Goal: Information Seeking & Learning: Learn about a topic

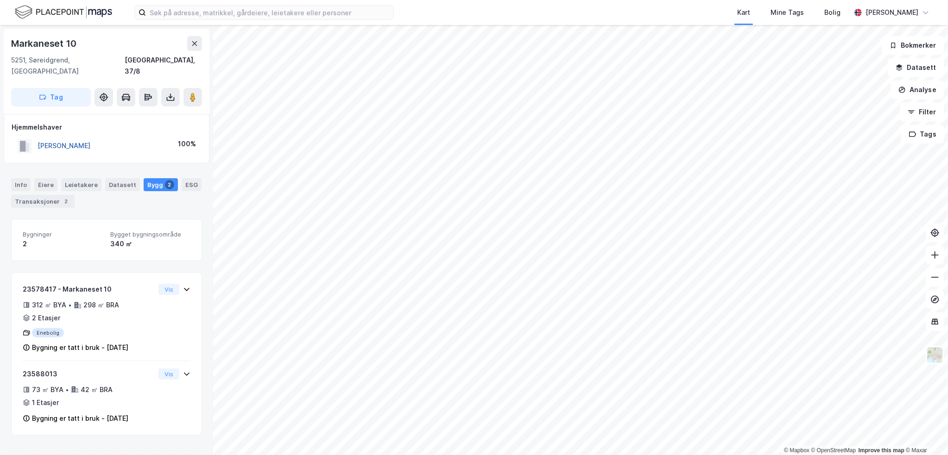
click at [0, 0] on button "[PERSON_NAME]" at bounding box center [0, 0] width 0 height 0
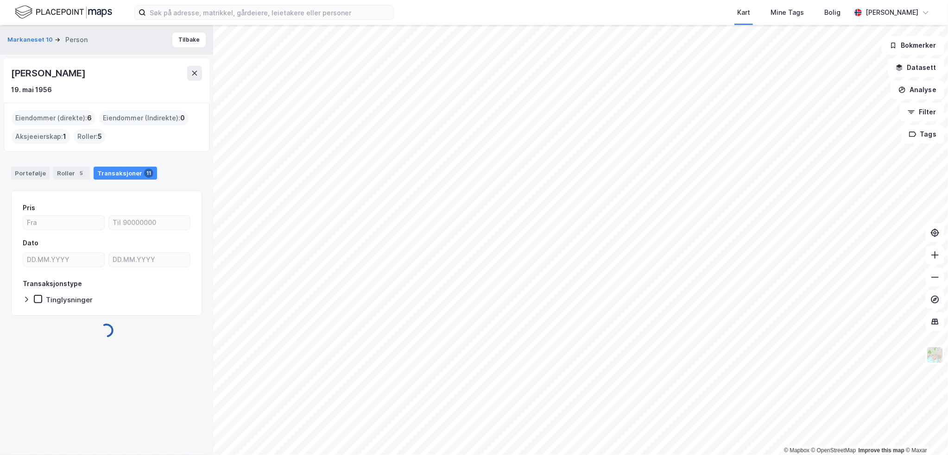
click at [63, 73] on div "[PERSON_NAME]" at bounding box center [49, 73] width 76 height 15
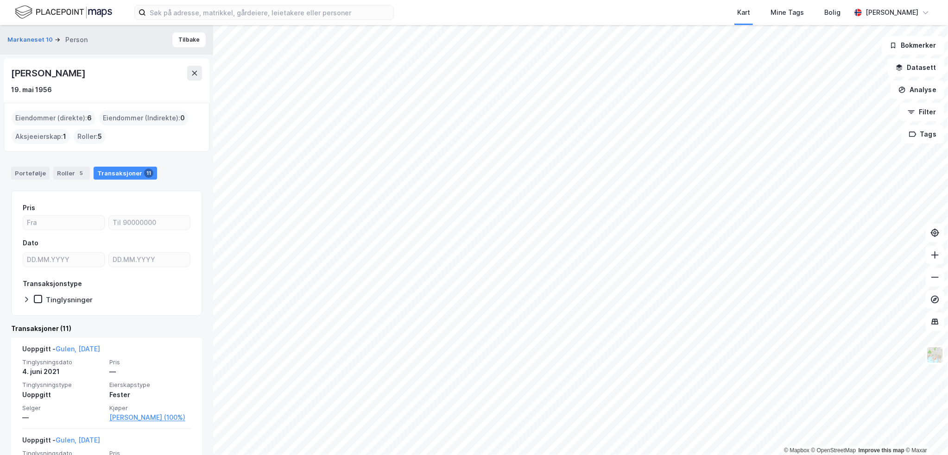
click at [63, 73] on div "[PERSON_NAME]" at bounding box center [49, 73] width 76 height 15
click at [181, 103] on div "© Mapbox © OpenStreetMap Improve this map © [PERSON_NAME] 10 Person [PERSON_NAM…" at bounding box center [474, 240] width 948 height 430
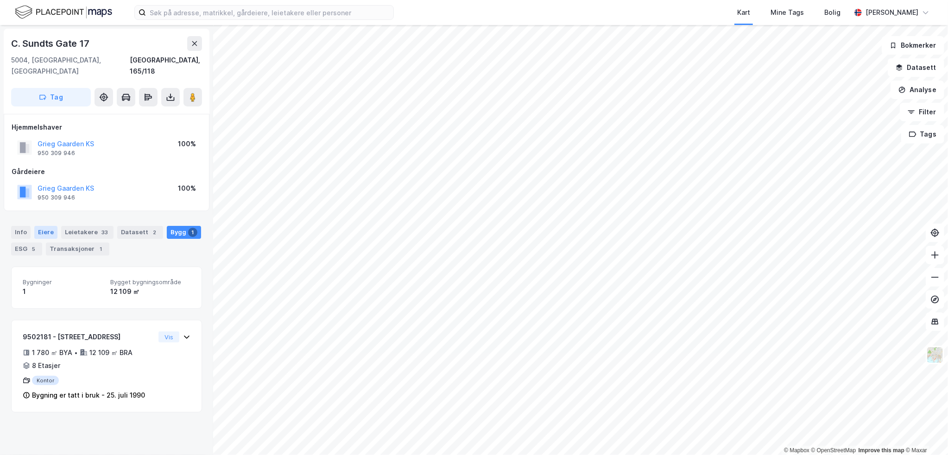
click at [41, 226] on div "Eiere" at bounding box center [45, 232] width 23 height 13
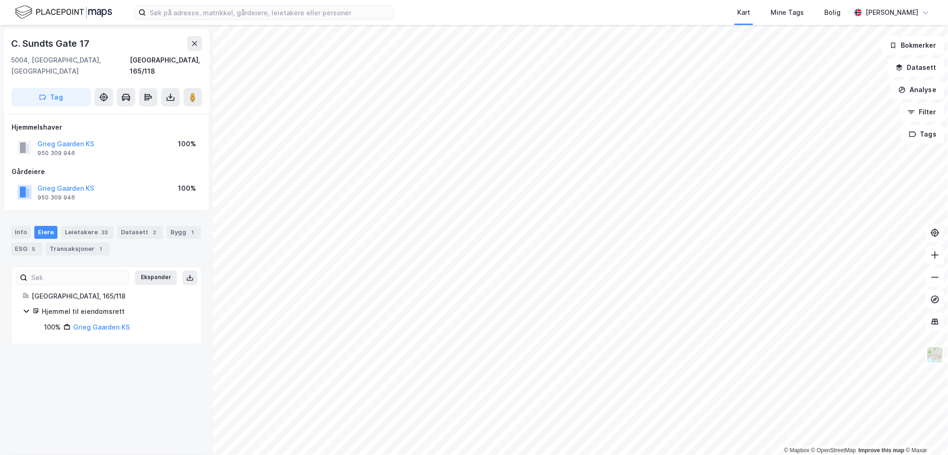
click at [95, 226] on div "Leietakere 33" at bounding box center [87, 232] width 52 height 13
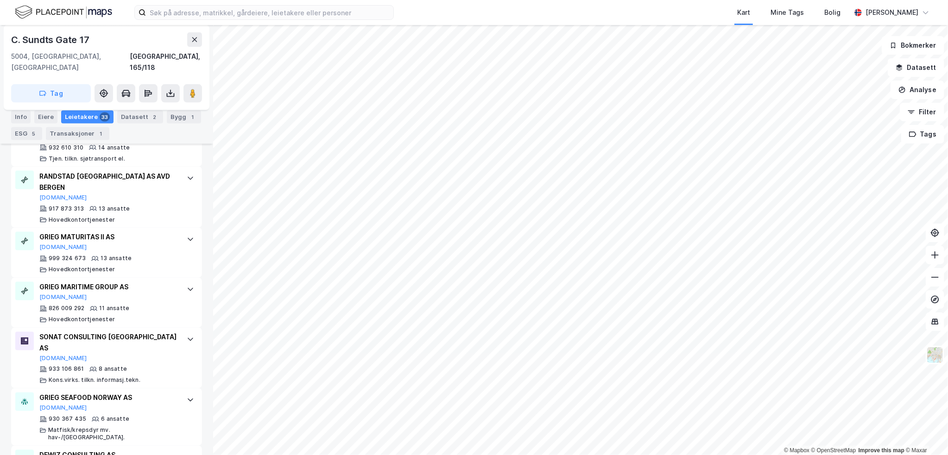
scroll to position [973, 0]
click at [113, 231] on div "GRIEG MATURITAS II AS [DOMAIN_NAME]" at bounding box center [108, 240] width 138 height 19
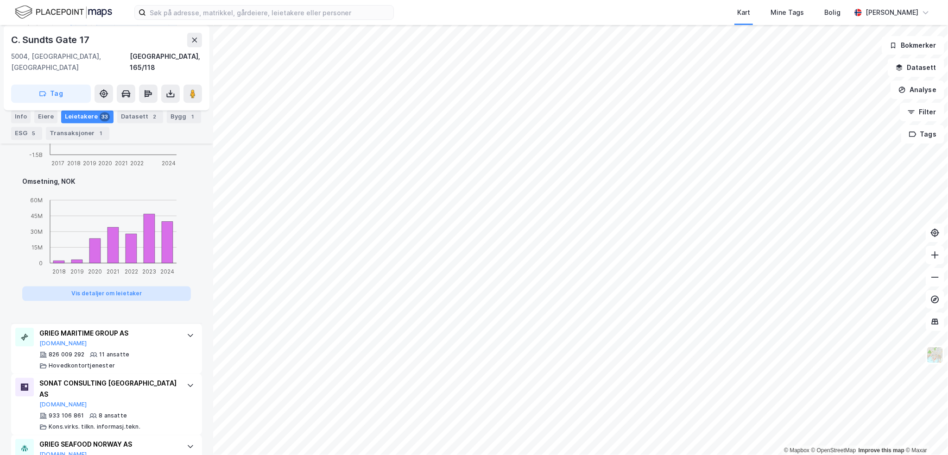
scroll to position [1390, 0]
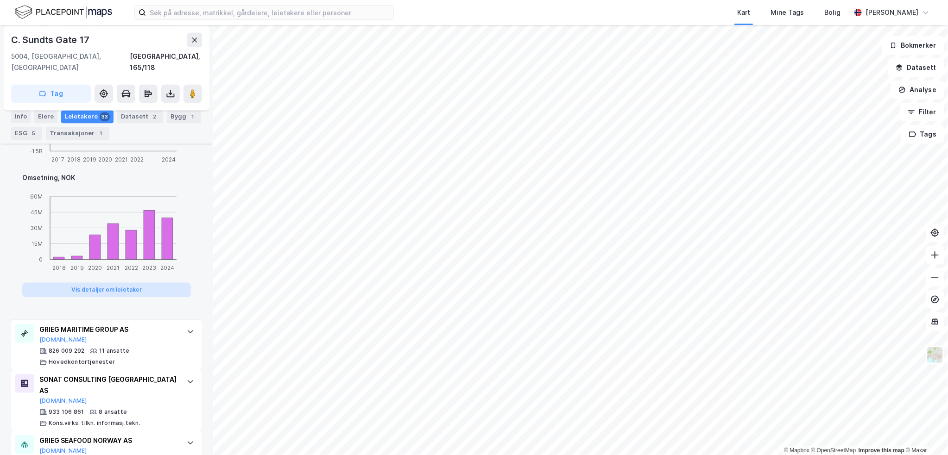
click at [120, 283] on button "Vis detaljer om leietaker" at bounding box center [106, 290] width 169 height 15
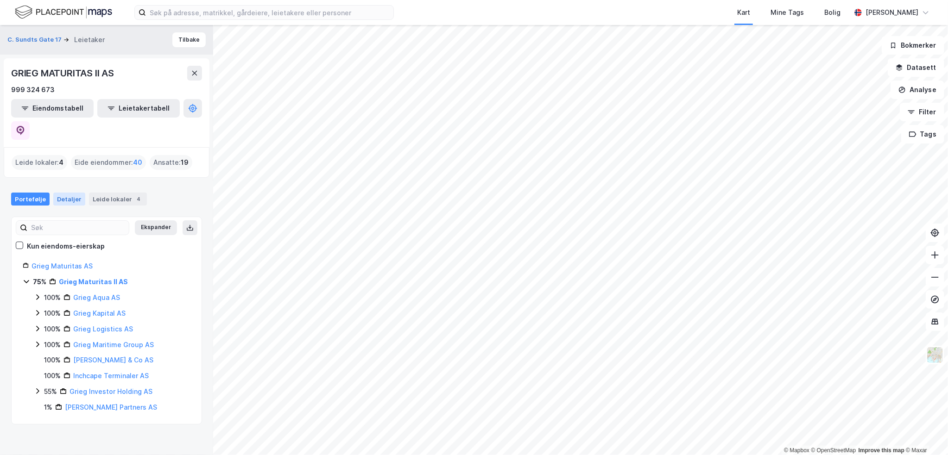
click at [69, 193] on div "Detaljer" at bounding box center [69, 199] width 32 height 13
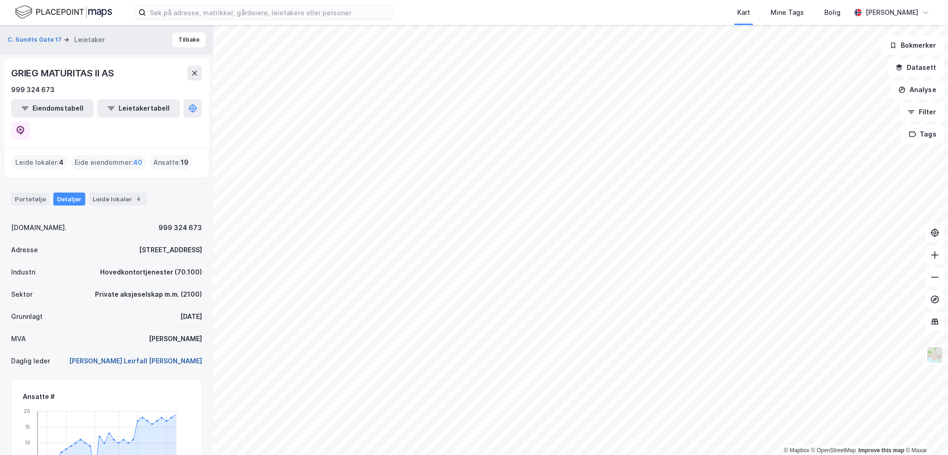
click at [0, 0] on button "[PERSON_NAME] Leirfall [PERSON_NAME]" at bounding box center [0, 0] width 0 height 0
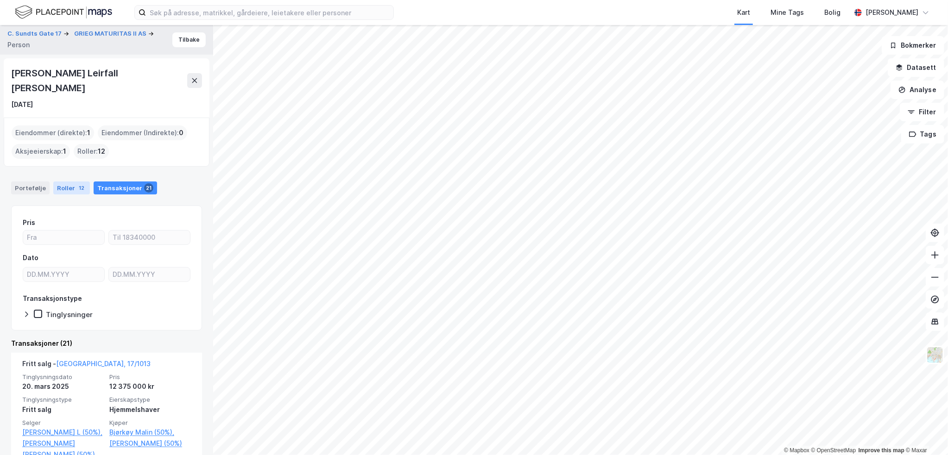
click at [65, 182] on div "Roller 12" at bounding box center [71, 188] width 37 height 13
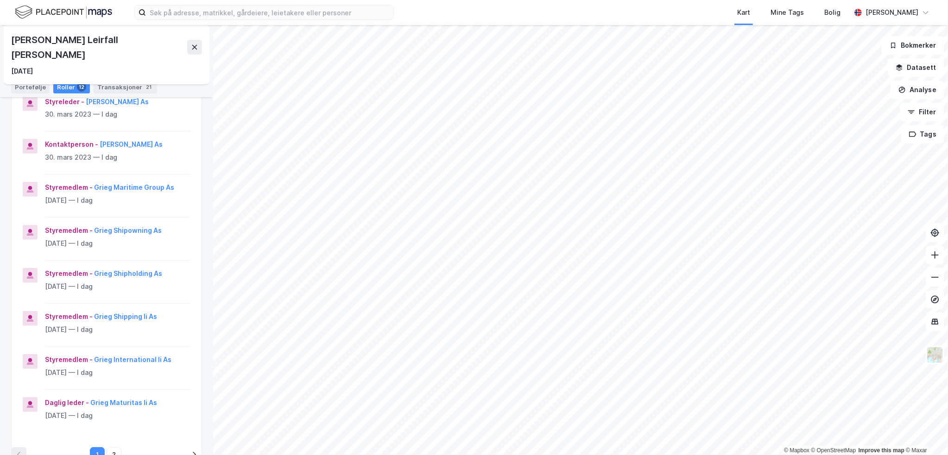
scroll to position [232, 0]
click at [0, 0] on button "Grieg Maturitas Ii As" at bounding box center [0, 0] width 0 height 0
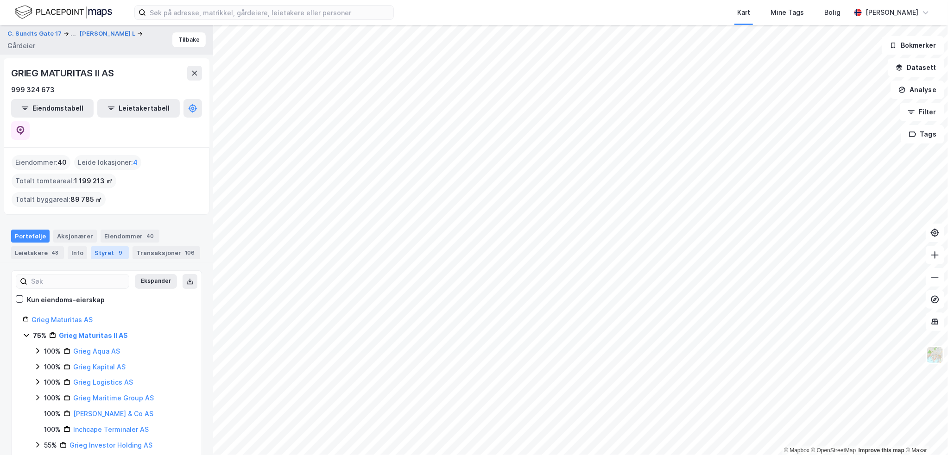
click at [95, 247] on div "Styret 9" at bounding box center [110, 253] width 38 height 13
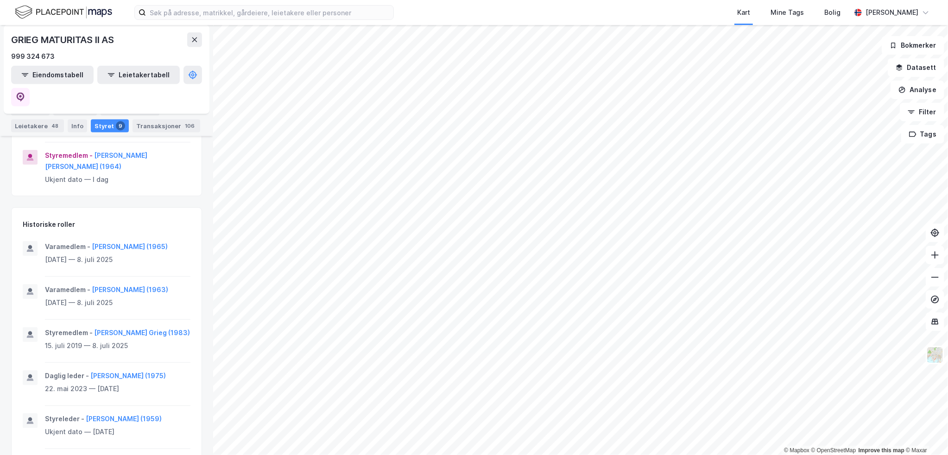
scroll to position [278, 0]
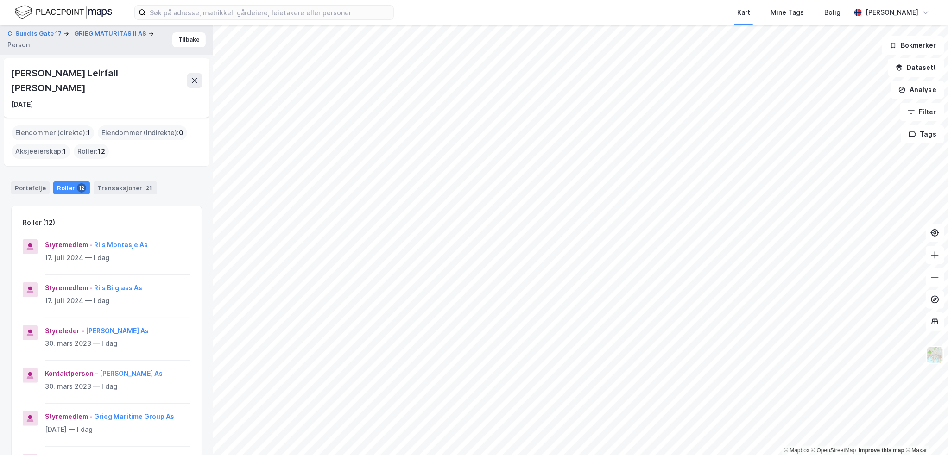
scroll to position [440, 0]
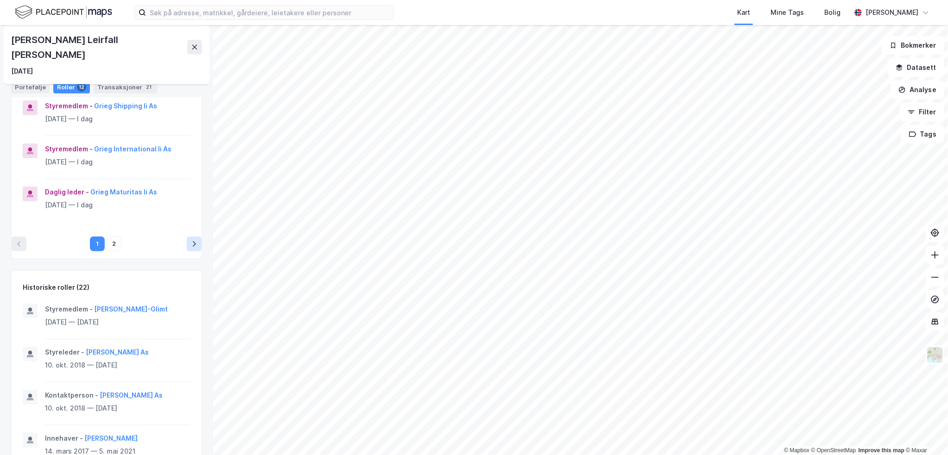
click at [190, 240] on icon "pagination navigation" at bounding box center [193, 243] width 7 height 7
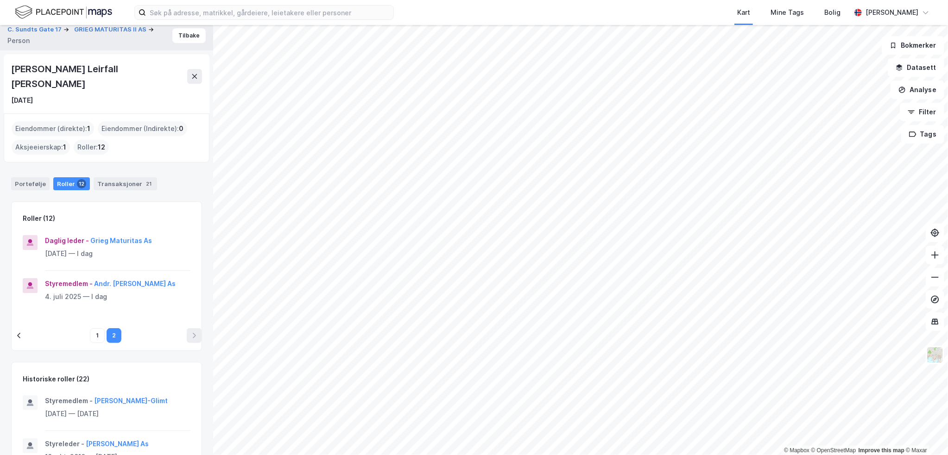
scroll to position [0, 0]
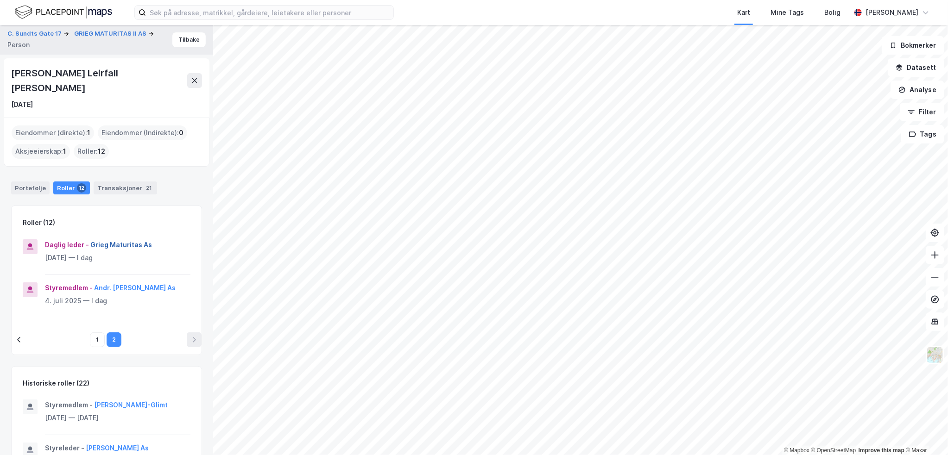
click at [0, 0] on button "Grieg Maturitas As" at bounding box center [0, 0] width 0 height 0
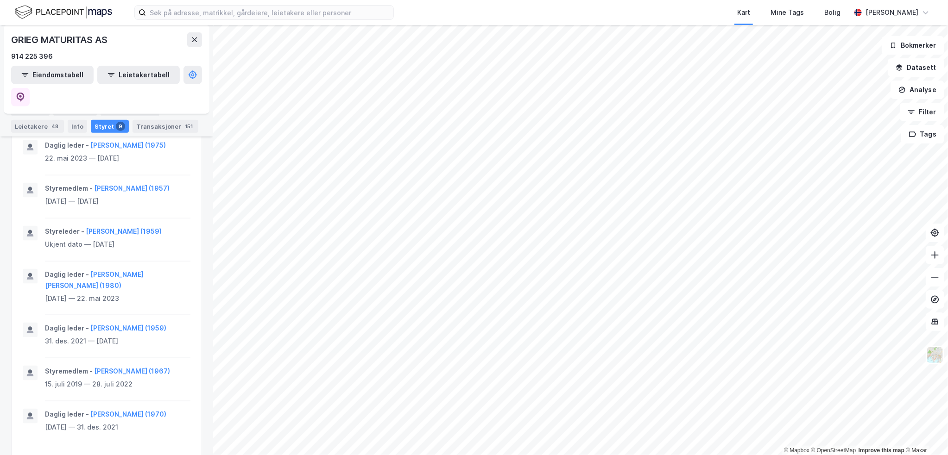
scroll to position [775, 0]
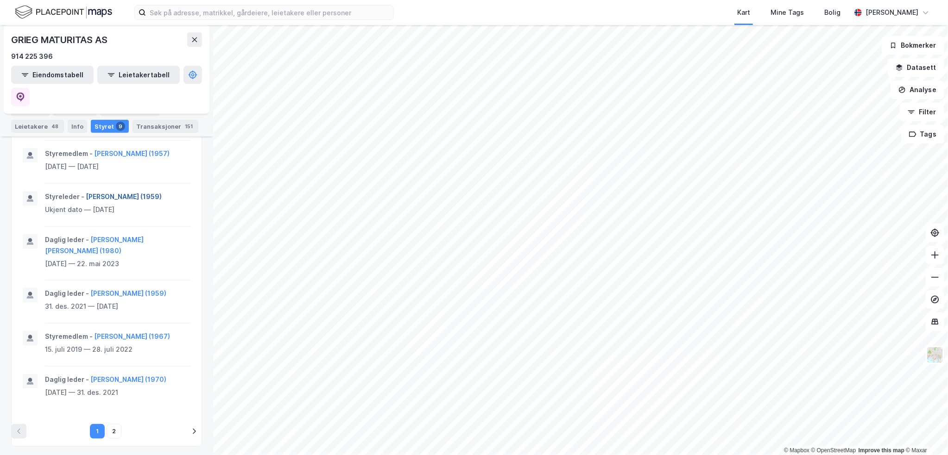
click at [0, 0] on button "[PERSON_NAME] (1959)" at bounding box center [0, 0] width 0 height 0
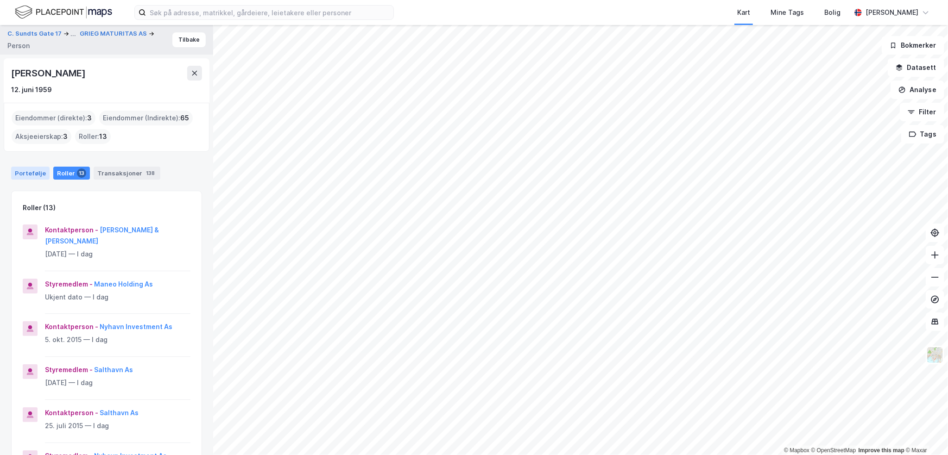
click at [33, 179] on div "Portefølje" at bounding box center [30, 173] width 38 height 13
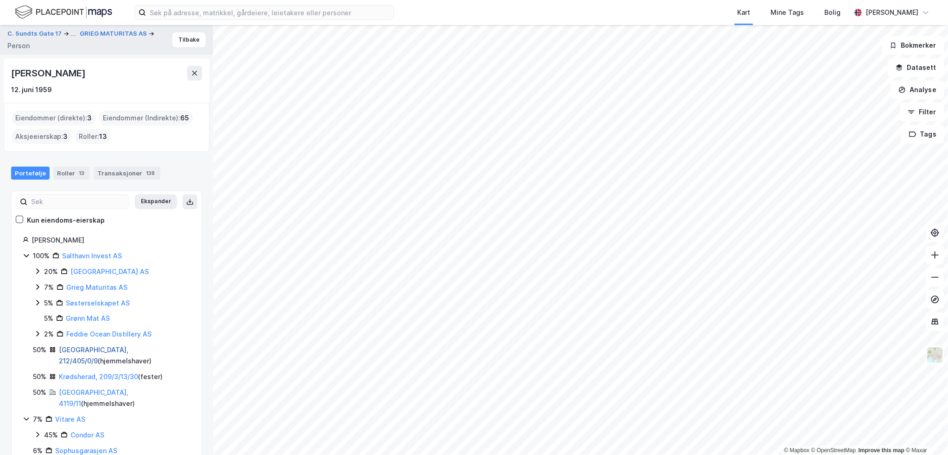
click at [95, 353] on link "[GEOGRAPHIC_DATA], 212/405/0/9" at bounding box center [94, 355] width 70 height 19
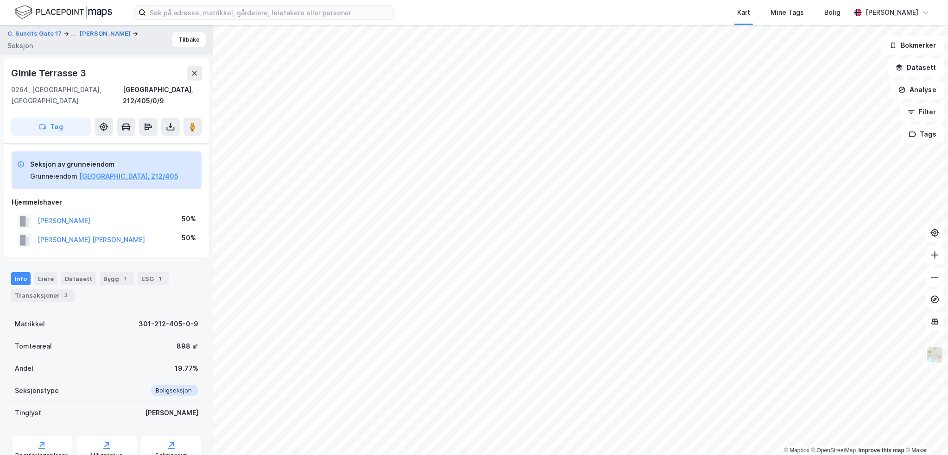
scroll to position [65, 0]
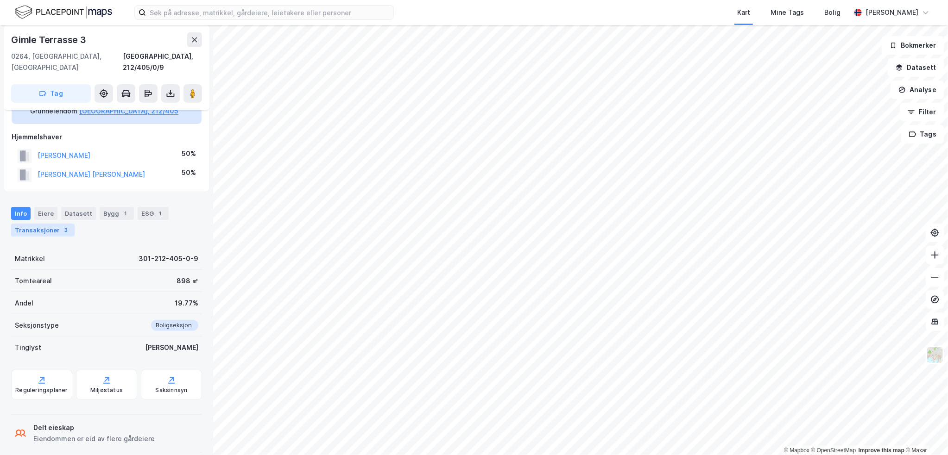
click at [39, 224] on div "Transaksjoner 3" at bounding box center [42, 230] width 63 height 13
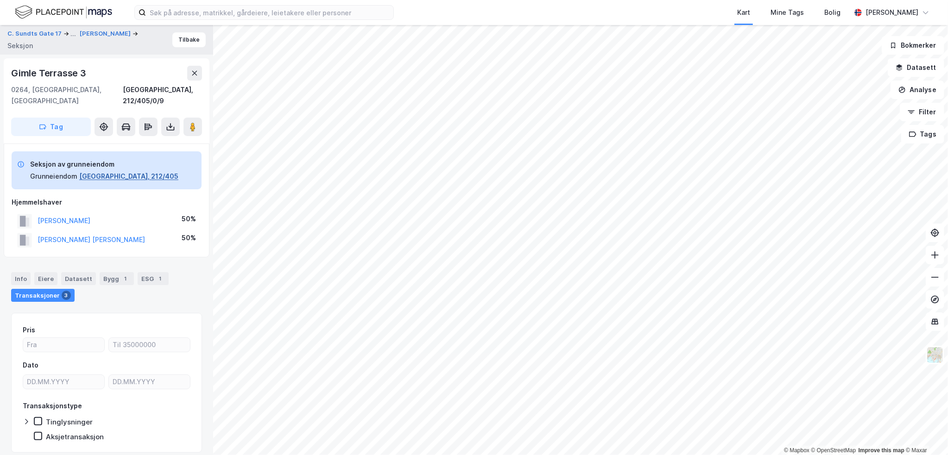
click at [111, 171] on button "[GEOGRAPHIC_DATA], 212/405" at bounding box center [128, 176] width 99 height 11
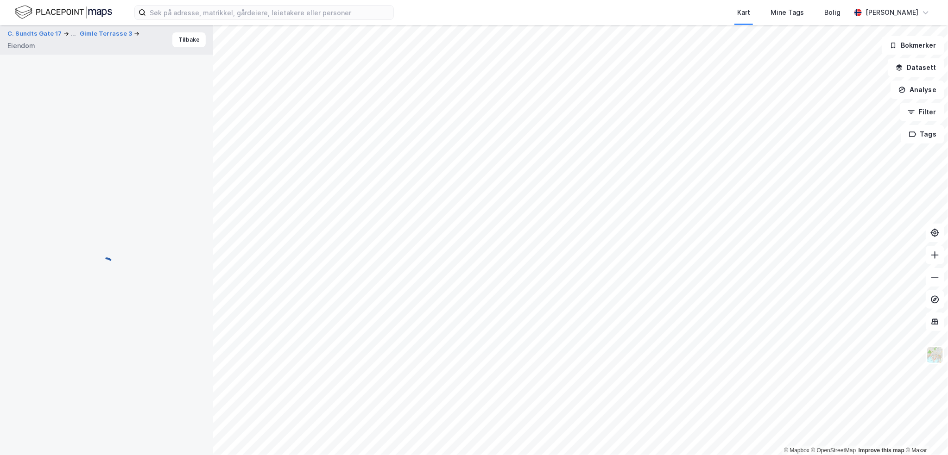
scroll to position [4, 0]
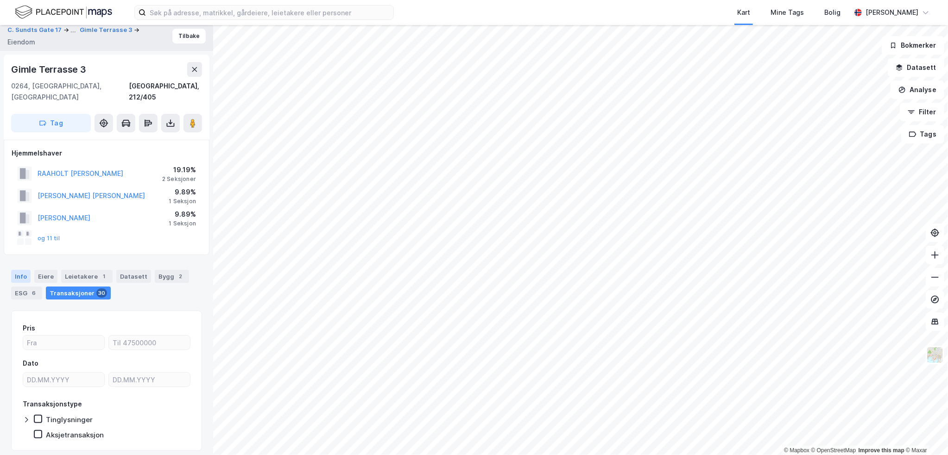
click at [18, 270] on div "Info" at bounding box center [20, 276] width 19 height 13
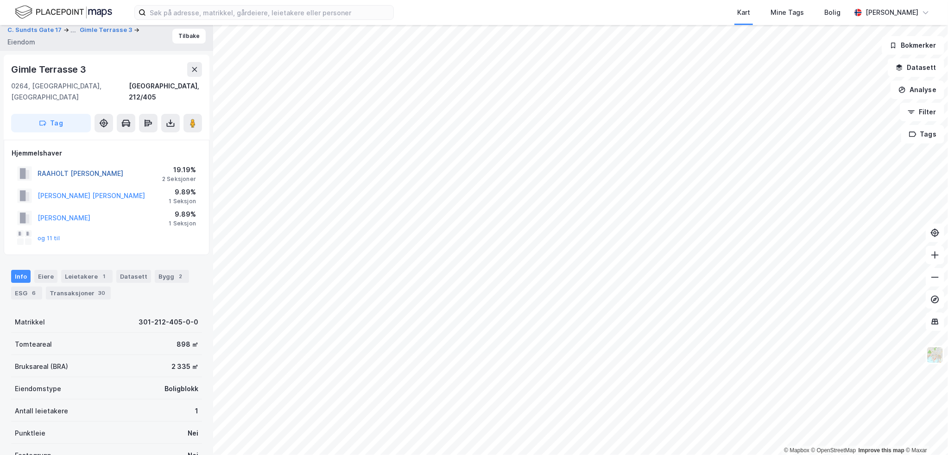
click at [0, 0] on button "RAAHOLT [PERSON_NAME]" at bounding box center [0, 0] width 0 height 0
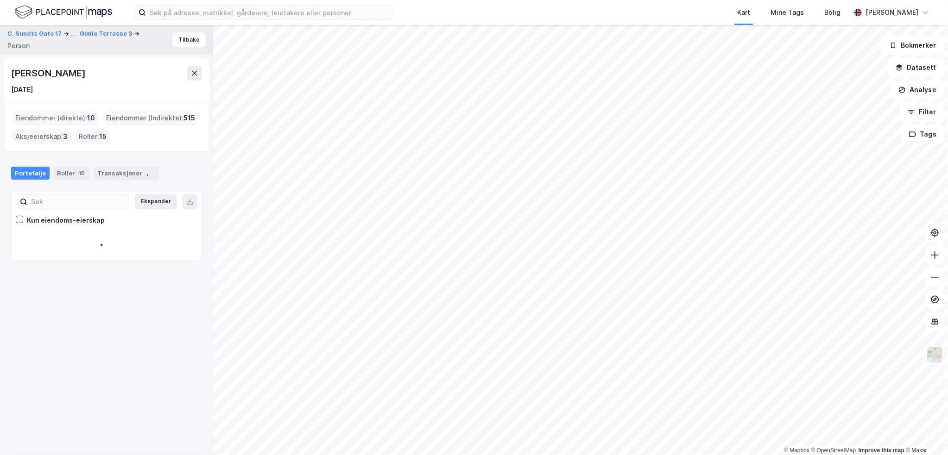
click at [82, 76] on div "[PERSON_NAME]" at bounding box center [49, 73] width 76 height 15
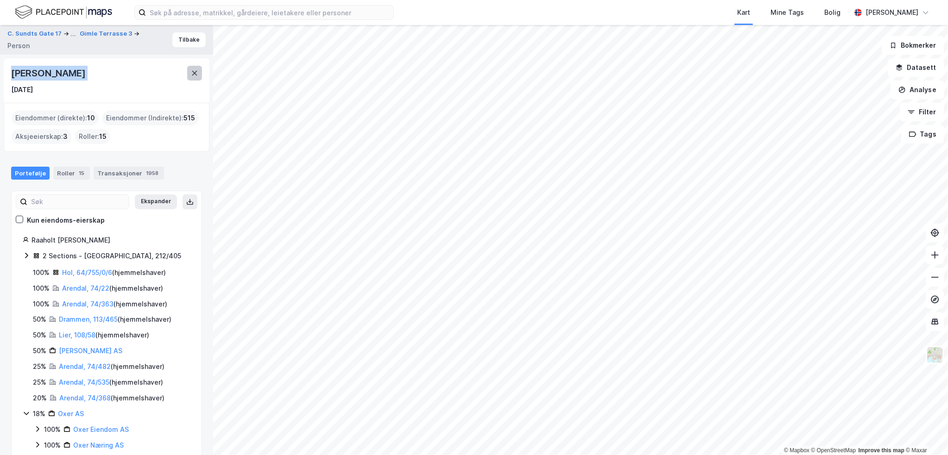
click at [188, 70] on button at bounding box center [194, 73] width 15 height 15
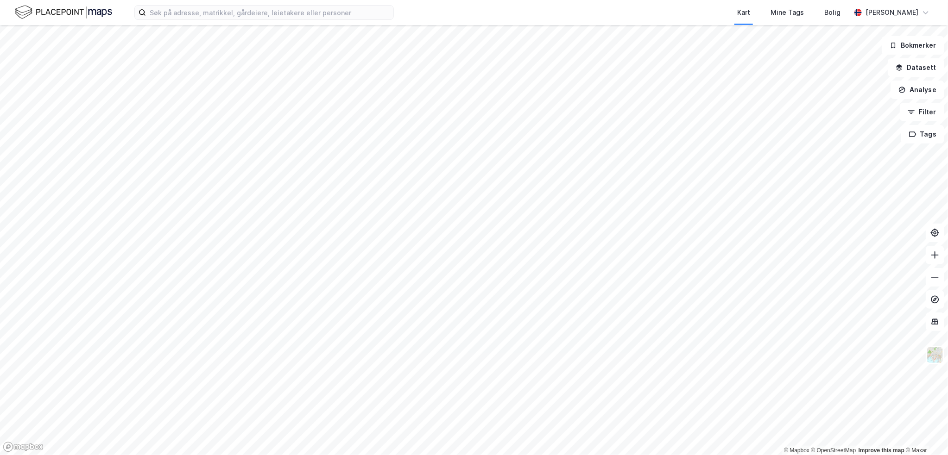
click at [683, 455] on html "Kart Mine Tags [PERSON_NAME] [PERSON_NAME] © Mapbox © OpenStreetMap Improve thi…" at bounding box center [474, 227] width 948 height 455
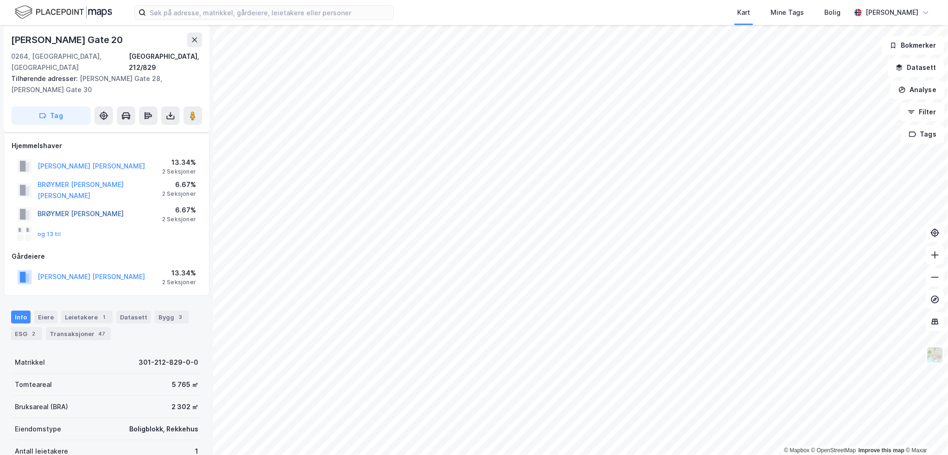
click at [0, 0] on button "BRØYMER [PERSON_NAME]" at bounding box center [0, 0] width 0 height 0
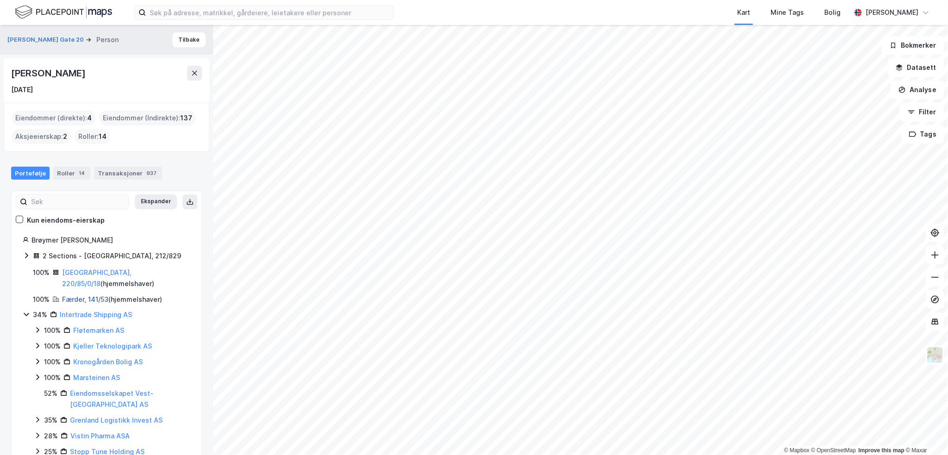
click at [95, 296] on link "Færder, 141/53" at bounding box center [85, 300] width 46 height 8
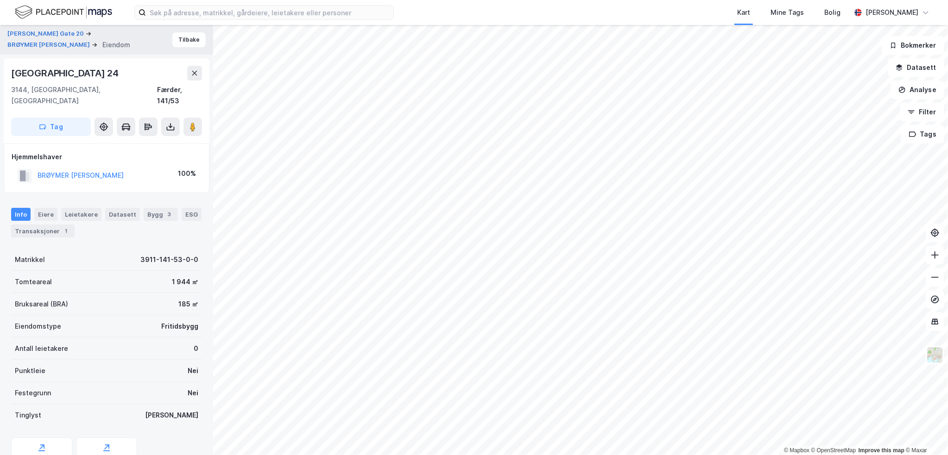
scroll to position [4, 0]
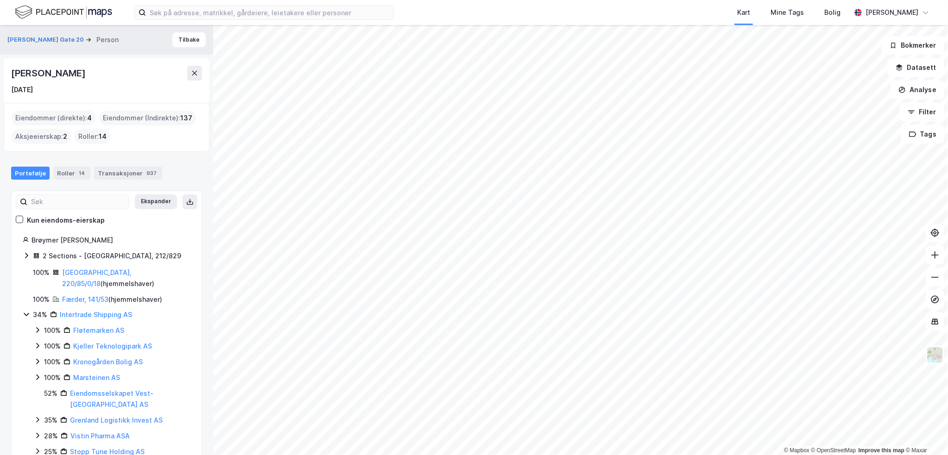
click at [64, 257] on div "2 Sections - [GEOGRAPHIC_DATA], 212/829" at bounding box center [112, 256] width 139 height 11
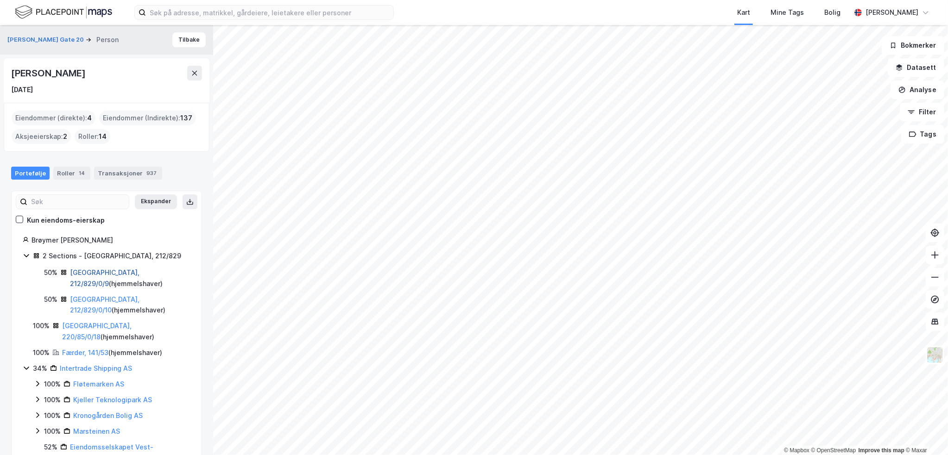
click at [89, 271] on link "[GEOGRAPHIC_DATA], 212/829/0/9" at bounding box center [105, 278] width 70 height 19
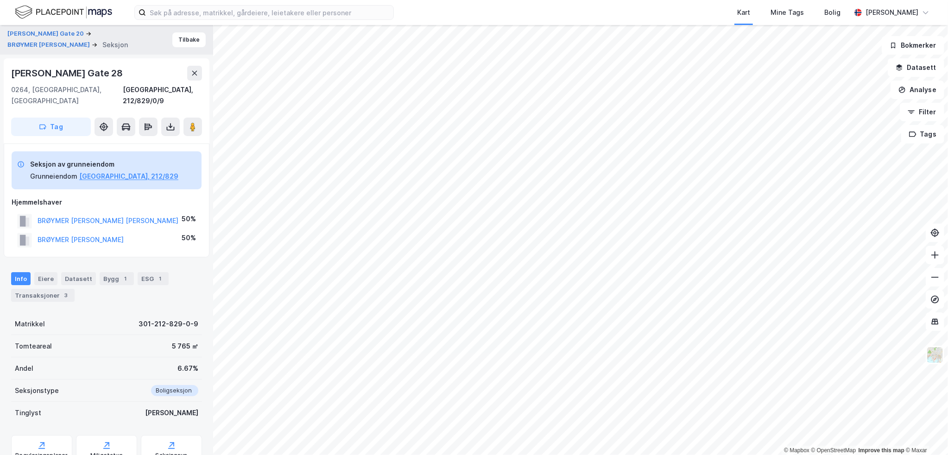
scroll to position [4, 0]
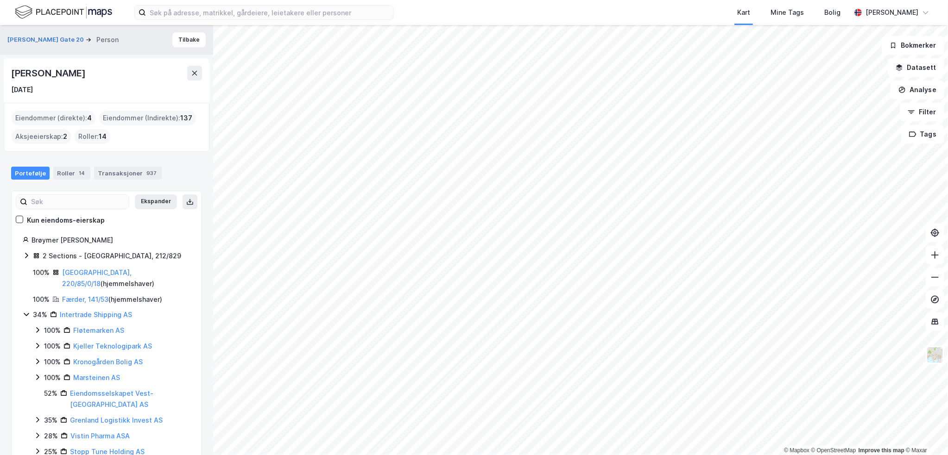
click at [98, 259] on div "2 Sections - [GEOGRAPHIC_DATA], 212/829" at bounding box center [112, 256] width 139 height 11
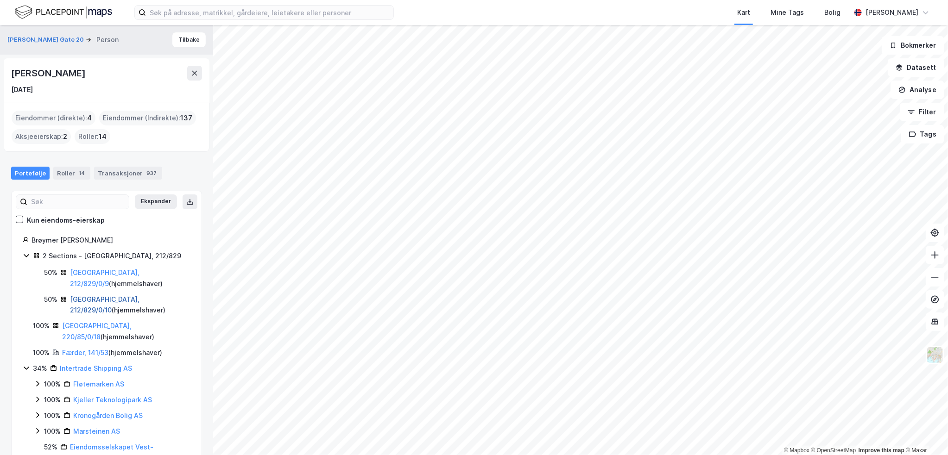
click at [100, 296] on link "[GEOGRAPHIC_DATA], 212/829/0/10" at bounding box center [105, 305] width 70 height 19
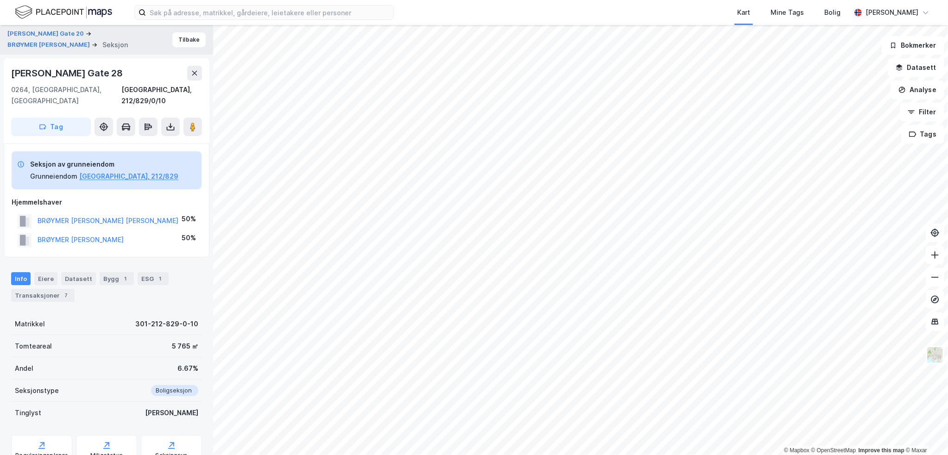
scroll to position [4, 0]
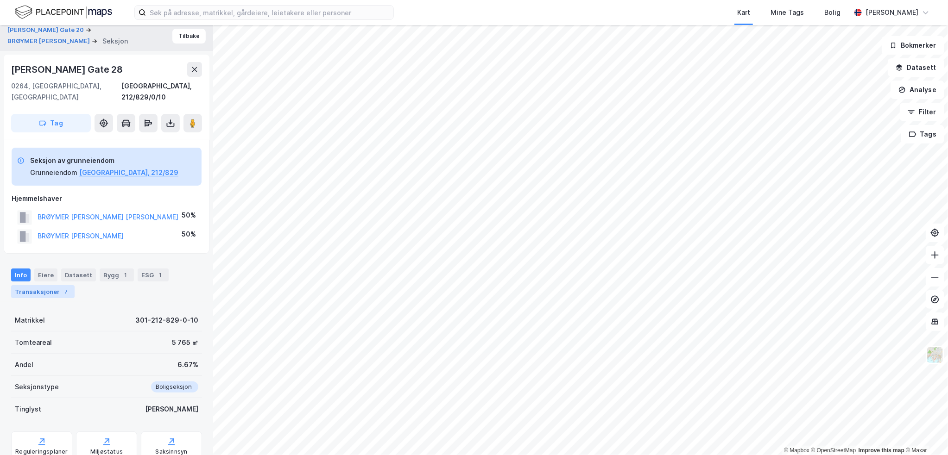
click at [40, 285] on div "Transaksjoner 7" at bounding box center [42, 291] width 63 height 13
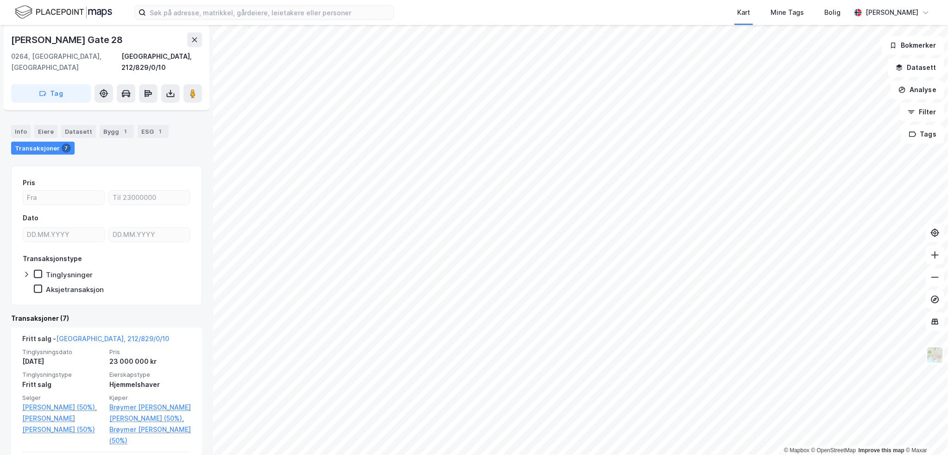
scroll to position [158, 0]
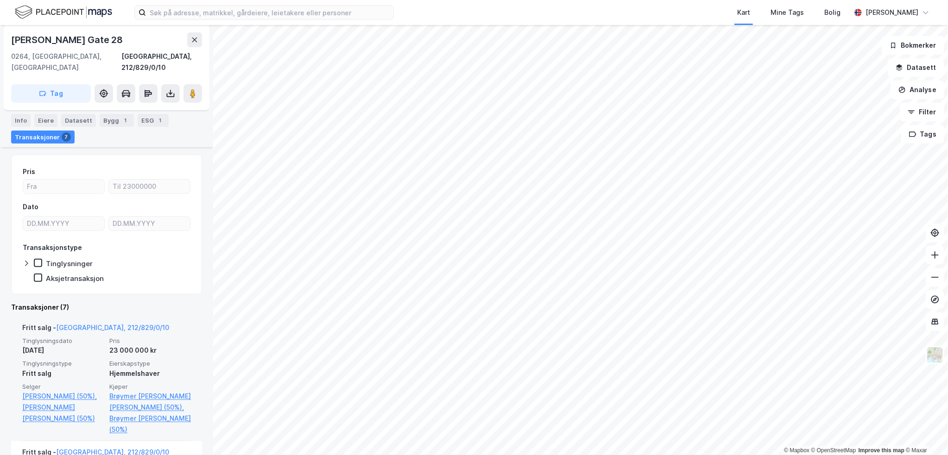
drag, startPoint x: 157, startPoint y: 307, endPoint x: 162, endPoint y: 306, distance: 5.3
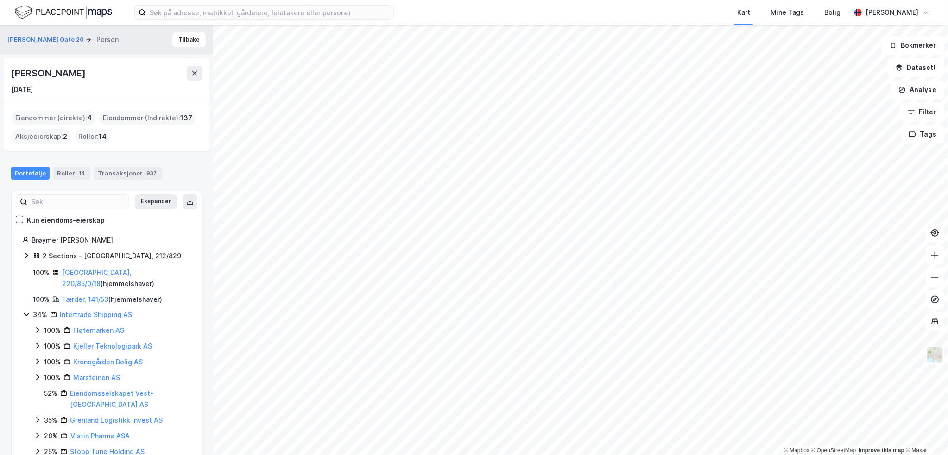
click at [96, 255] on div "2 Sections - [GEOGRAPHIC_DATA], 212/829" at bounding box center [112, 256] width 139 height 11
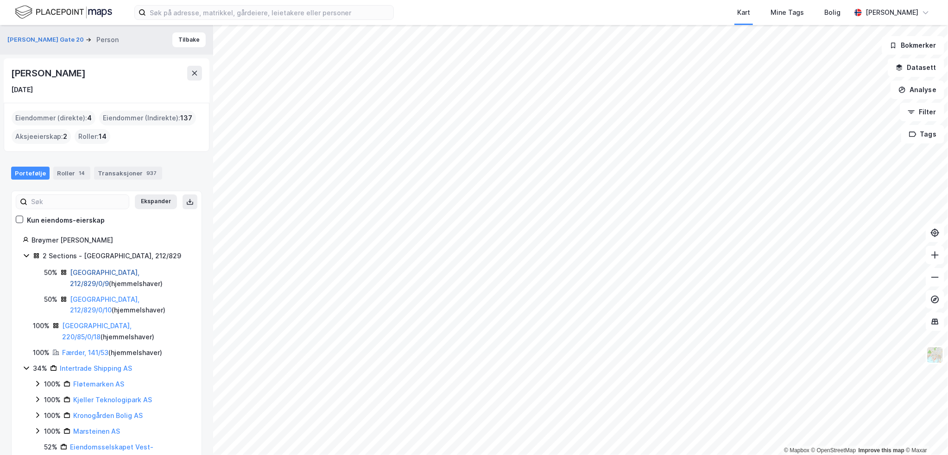
click at [106, 275] on link "[GEOGRAPHIC_DATA], 212/829/0/9" at bounding box center [105, 278] width 70 height 19
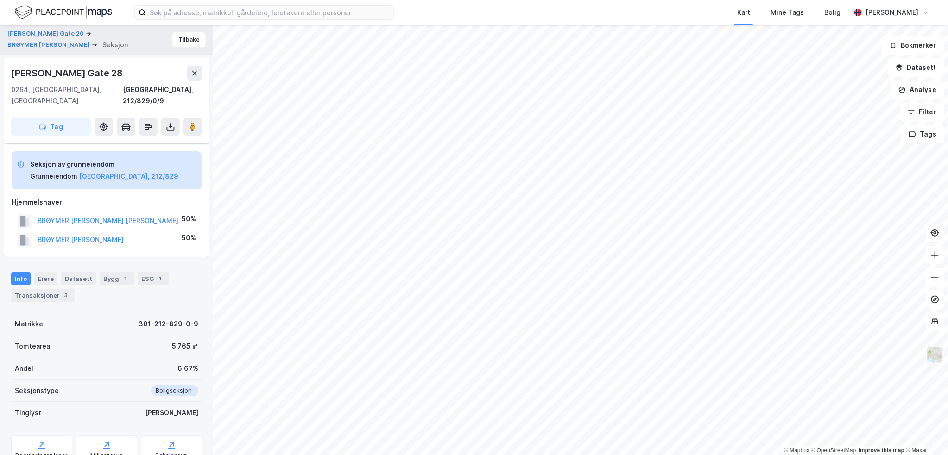
scroll to position [65, 0]
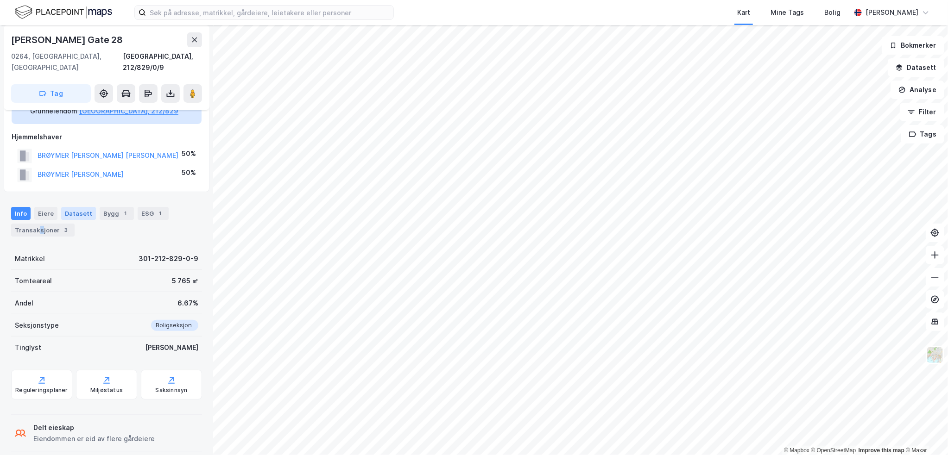
drag, startPoint x: 38, startPoint y: 220, endPoint x: 89, endPoint y: 250, distance: 59.4
click at [42, 224] on div "Transaksjoner 3" at bounding box center [42, 230] width 63 height 13
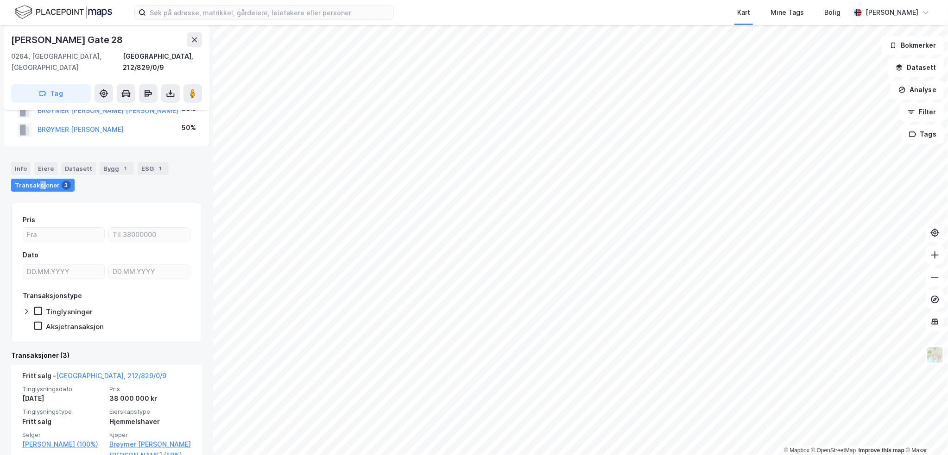
scroll to position [112, 0]
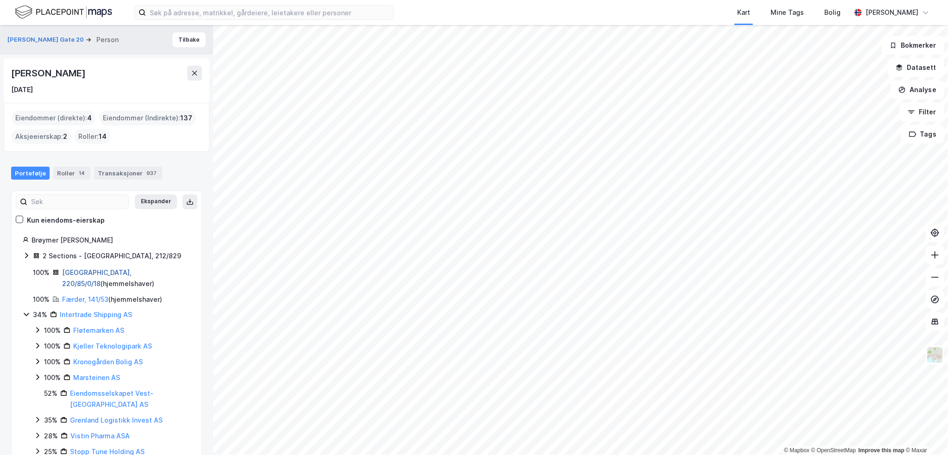
click at [93, 275] on link "[GEOGRAPHIC_DATA], 220/85/0/18" at bounding box center [97, 278] width 70 height 19
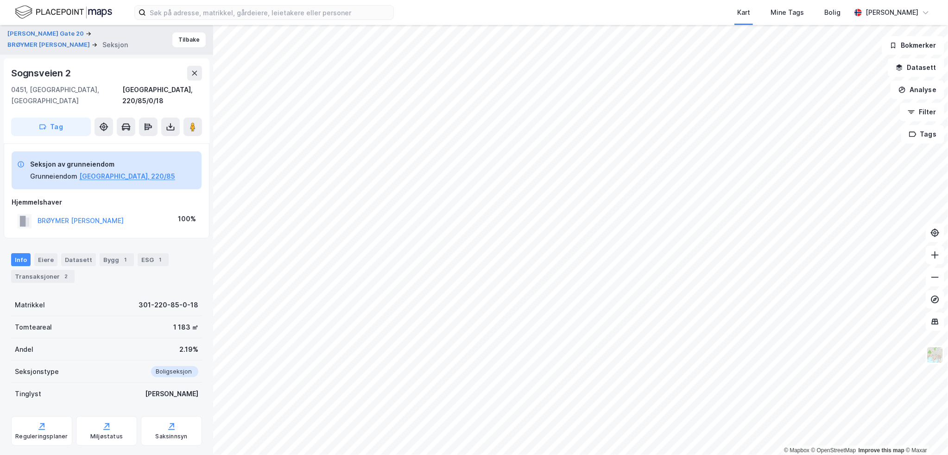
scroll to position [9, 0]
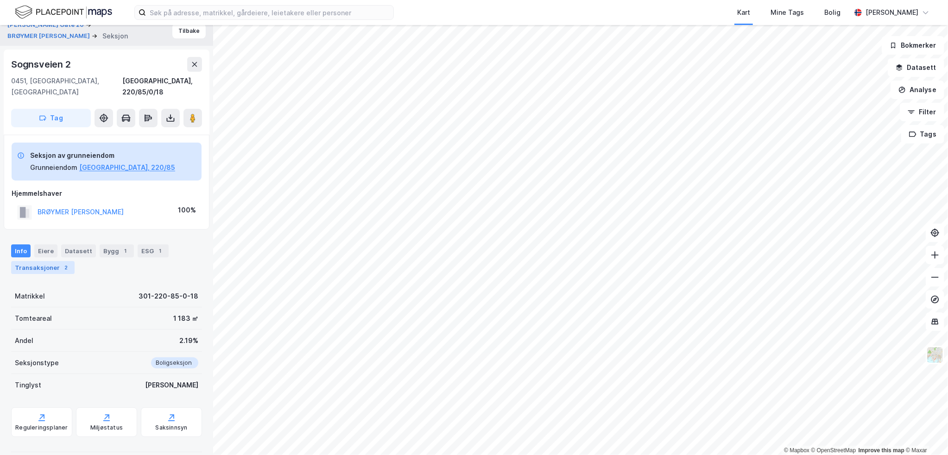
click at [63, 263] on div "2" at bounding box center [66, 267] width 9 height 9
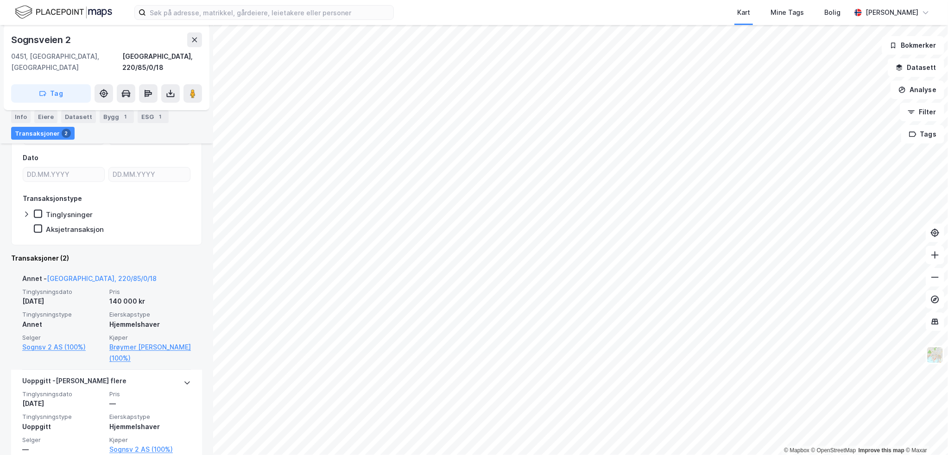
scroll to position [194, 0]
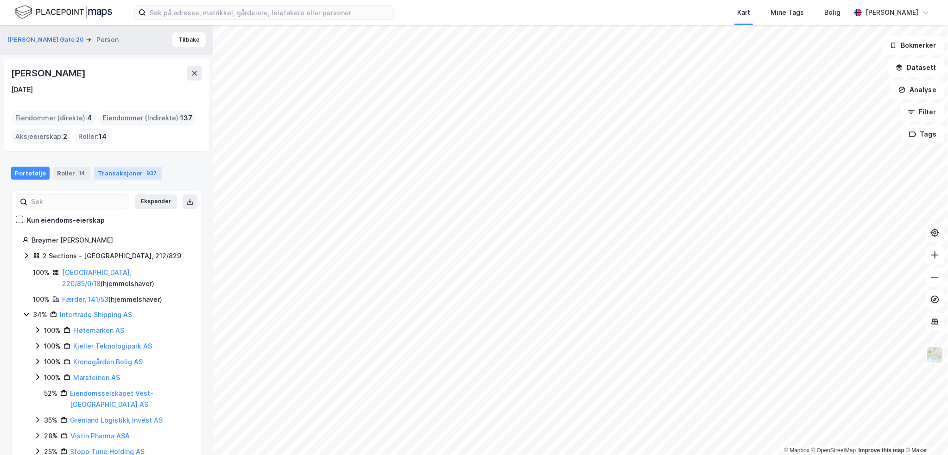
click at [109, 173] on div "Transaksjoner 937" at bounding box center [128, 173] width 68 height 13
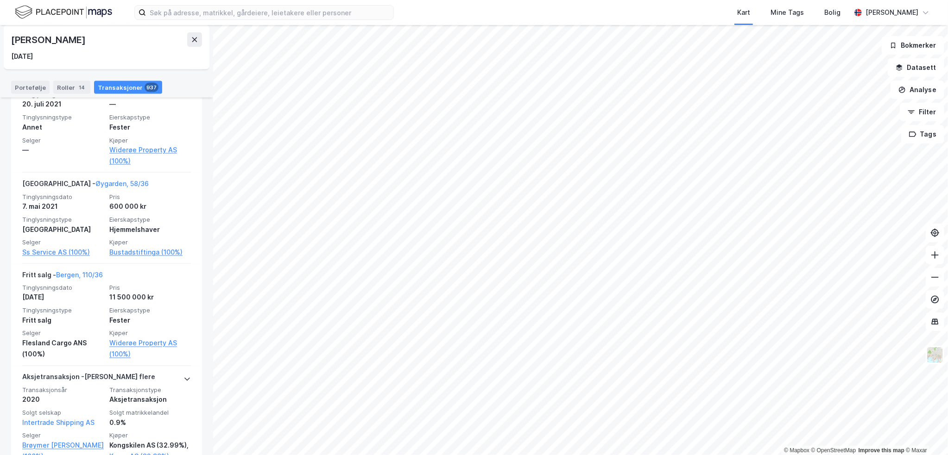
scroll to position [927, 0]
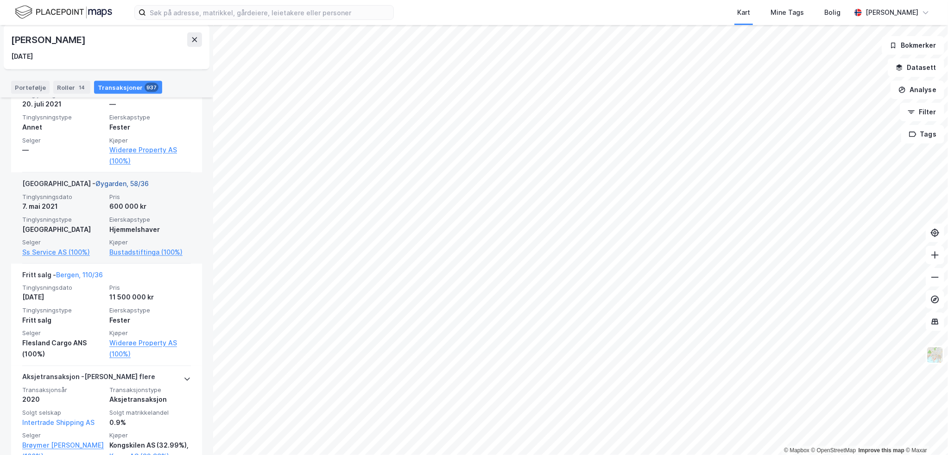
click at [95, 182] on link "Øygarden, 58/36" at bounding box center [121, 184] width 53 height 8
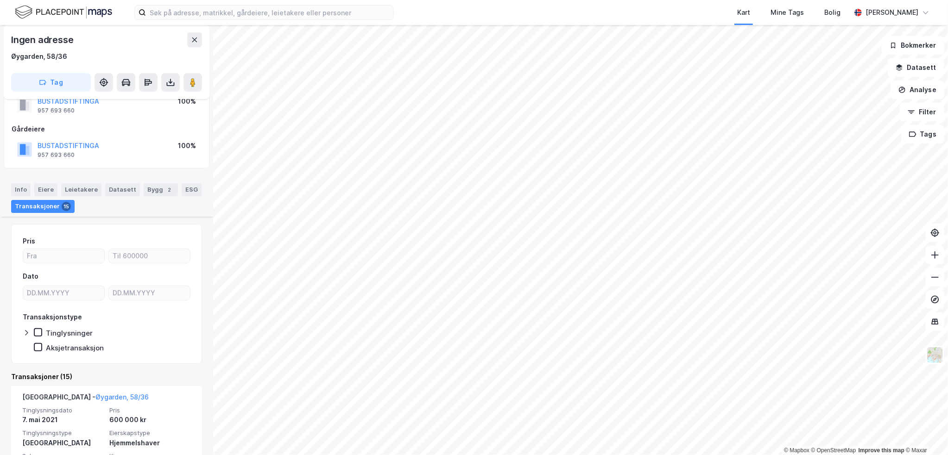
scroll to position [49, 0]
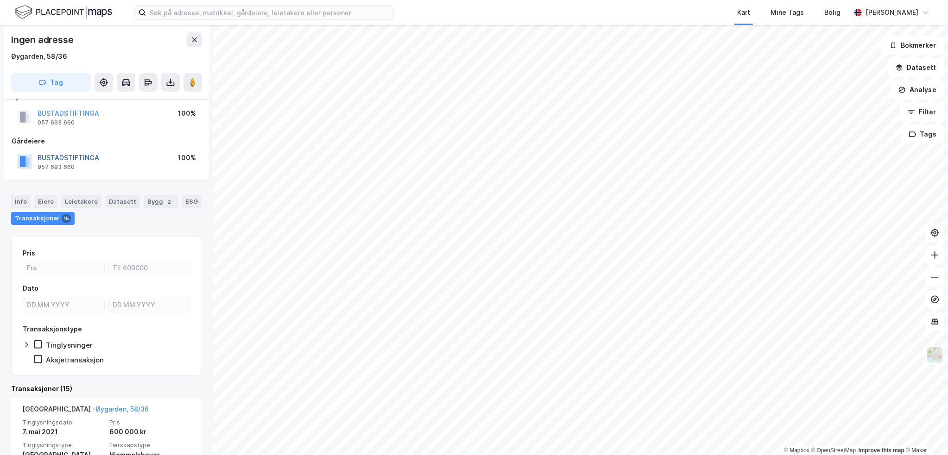
click at [0, 0] on button "BUSTADSTIFTINGA" at bounding box center [0, 0] width 0 height 0
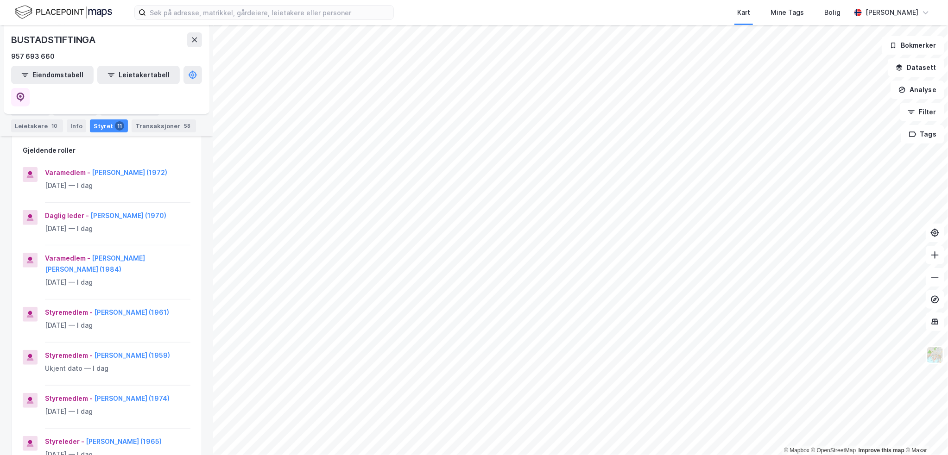
scroll to position [93, 0]
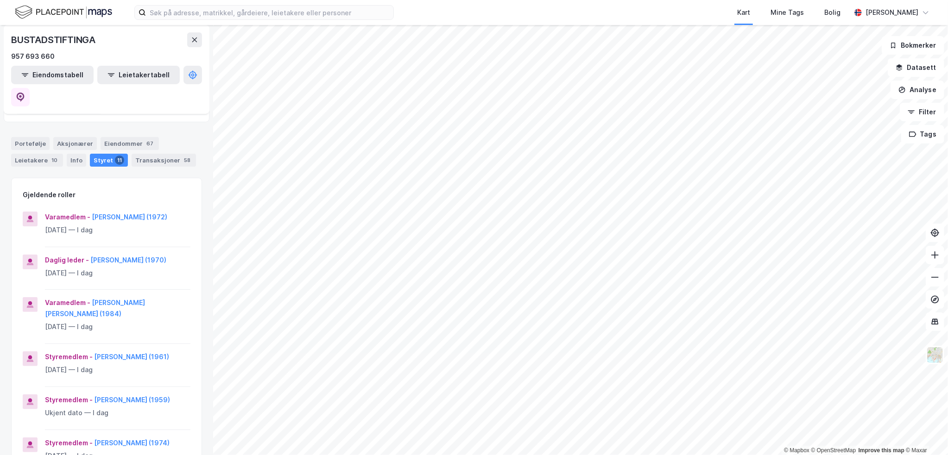
click at [61, 42] on div "BUSTADSTIFTINGA" at bounding box center [54, 39] width 86 height 15
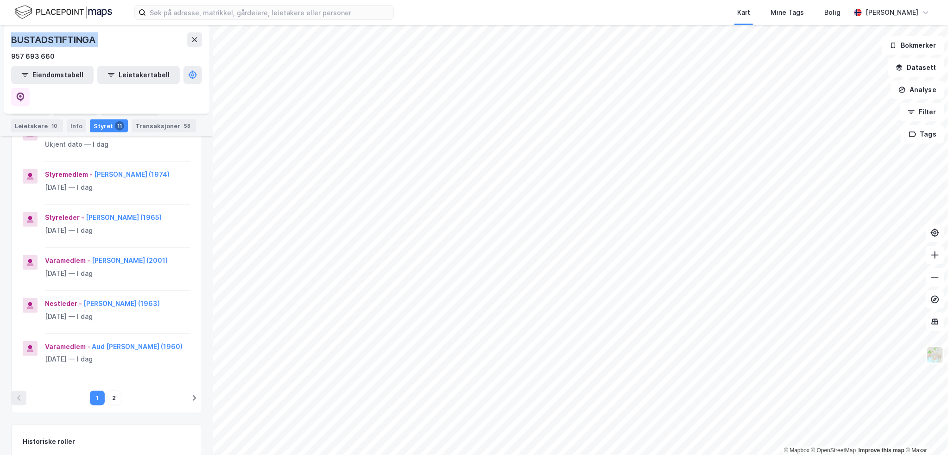
scroll to position [371, 0]
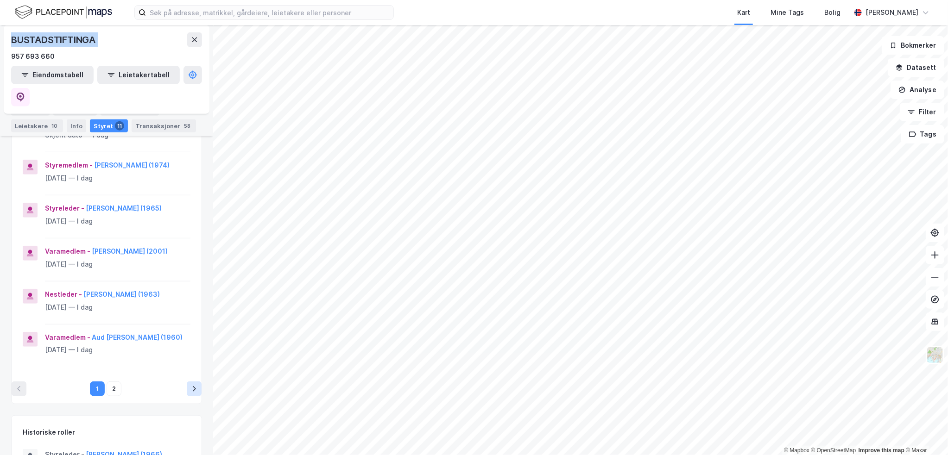
click at [187, 384] on button "pagination navigation" at bounding box center [194, 389] width 15 height 15
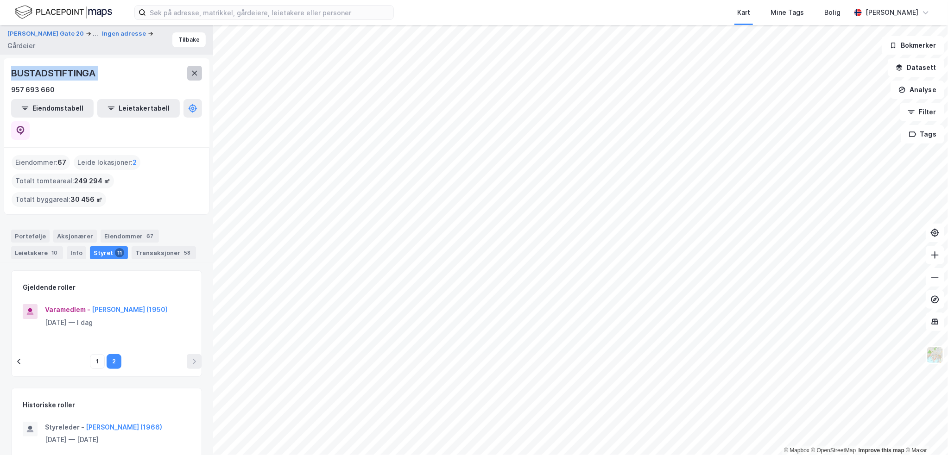
click at [195, 67] on button at bounding box center [194, 73] width 15 height 15
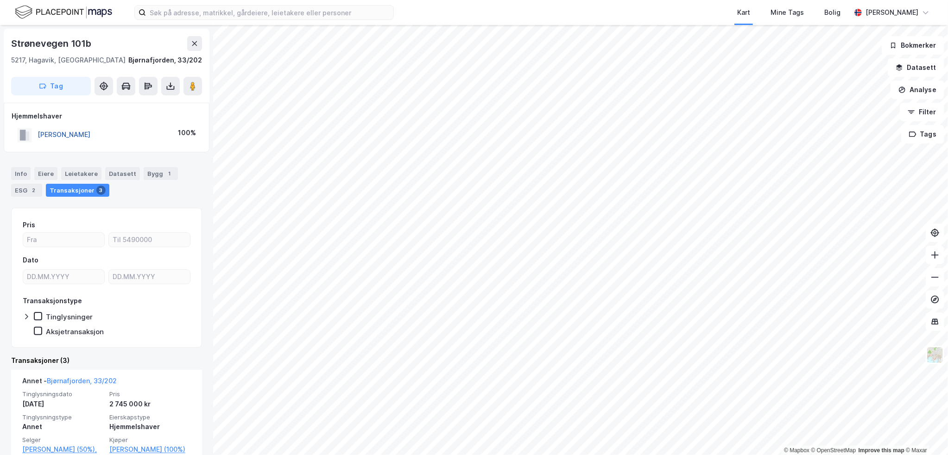
click at [0, 0] on button "[PERSON_NAME]" at bounding box center [0, 0] width 0 height 0
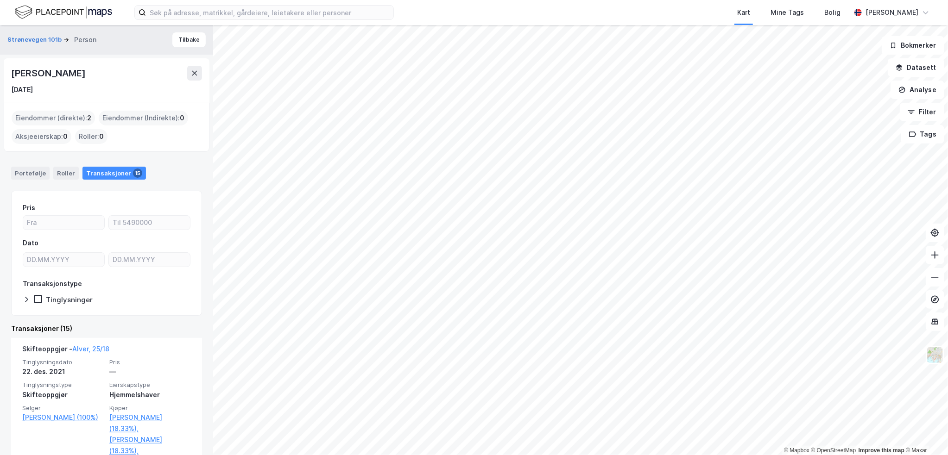
scroll to position [46, 0]
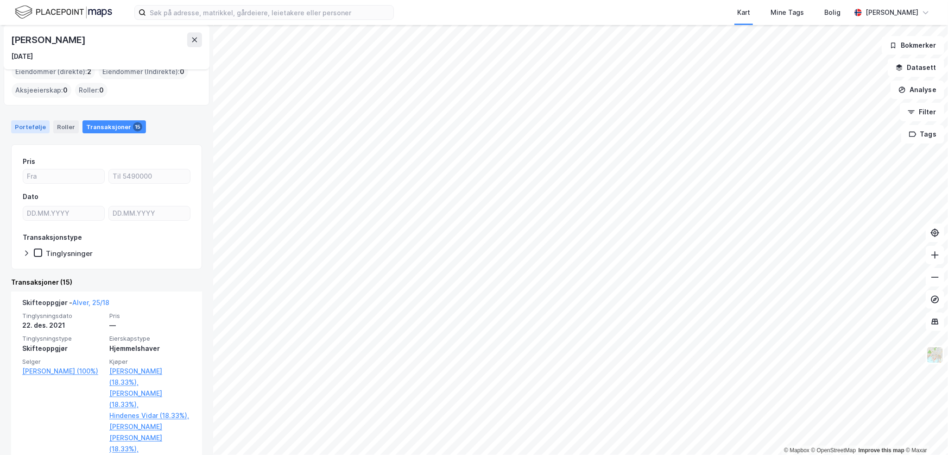
click at [35, 129] on div "Portefølje" at bounding box center [30, 126] width 38 height 13
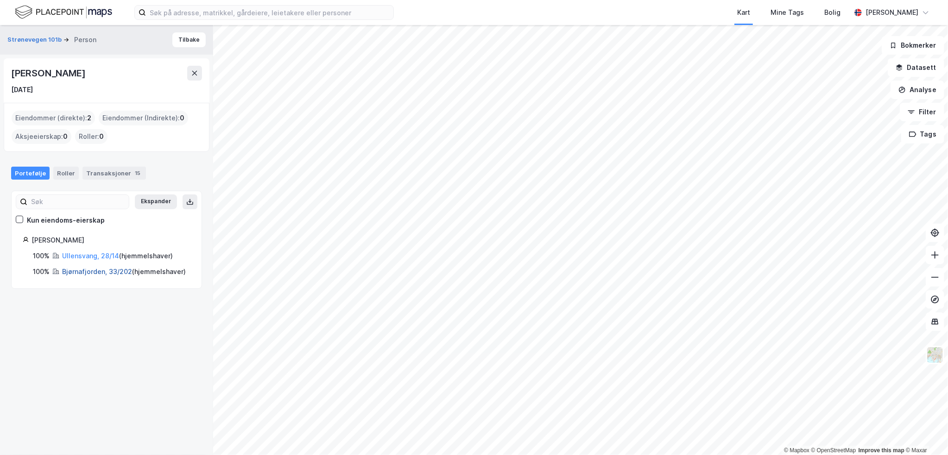
click at [85, 268] on link "Bjørnafjorden, 33/202" at bounding box center [97, 272] width 70 height 8
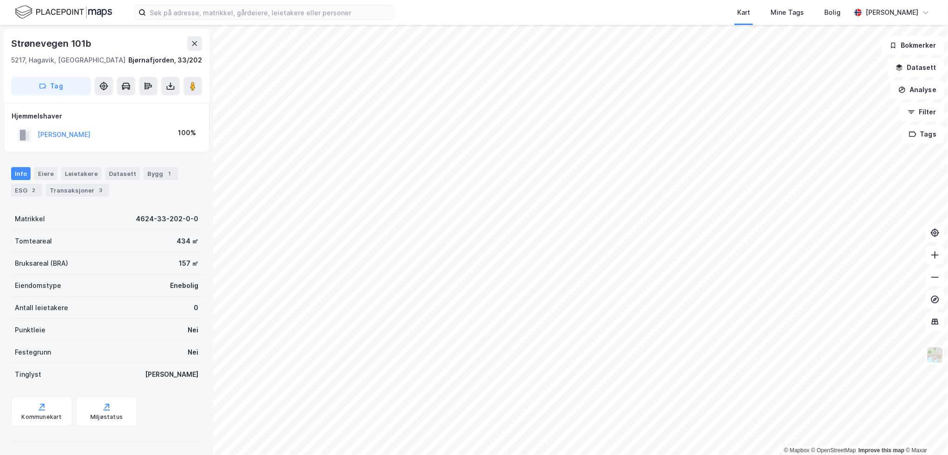
scroll to position [0, 0]
click at [169, 79] on button at bounding box center [170, 85] width 19 height 19
click at [167, 100] on div "Last ned grunnbok" at bounding box center [130, 104] width 99 height 15
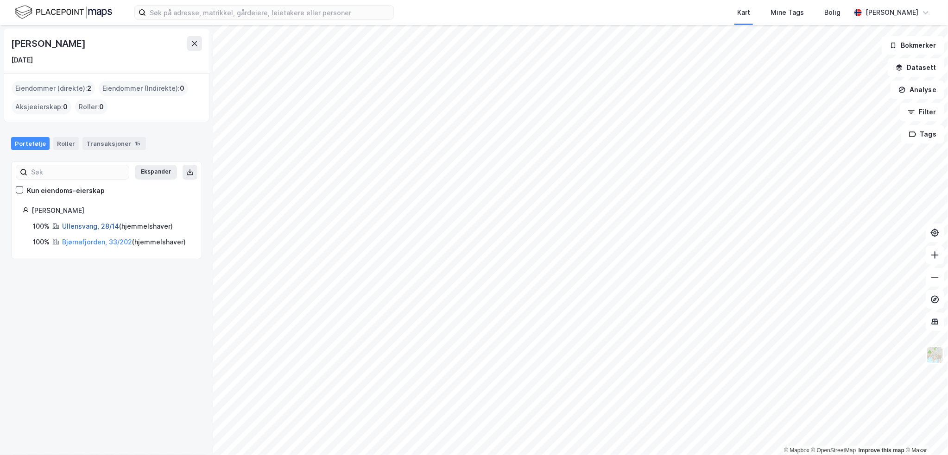
click at [105, 227] on link "Ullensvang, 28/14" at bounding box center [90, 226] width 57 height 8
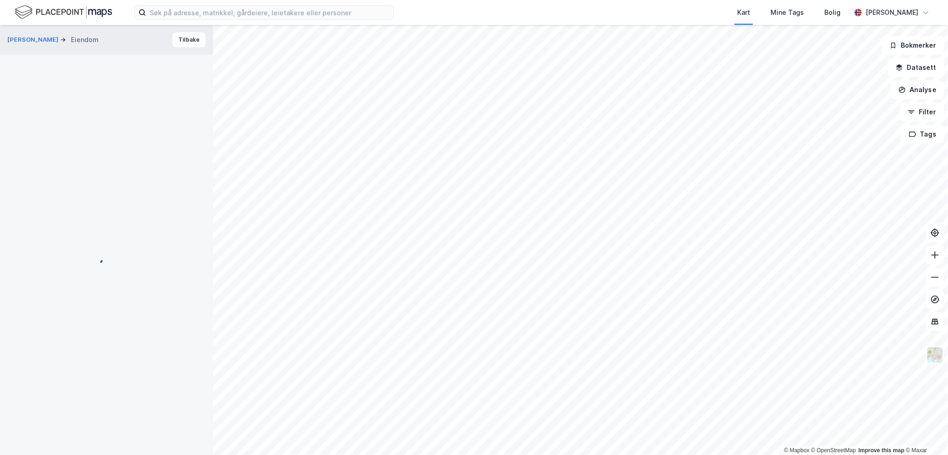
scroll to position [0, 0]
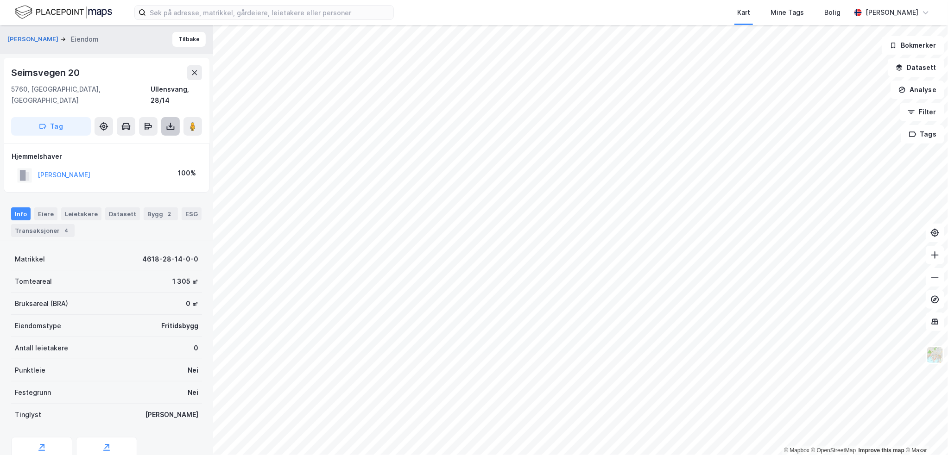
click at [175, 117] on button at bounding box center [170, 126] width 19 height 19
click at [158, 138] on div "Last ned grunnbok" at bounding box center [130, 145] width 99 height 15
click at [149, 271] on div "Tomteareal 1 305 ㎡" at bounding box center [106, 282] width 191 height 22
click at [0, 0] on button "[PERSON_NAME]" at bounding box center [0, 0] width 0 height 0
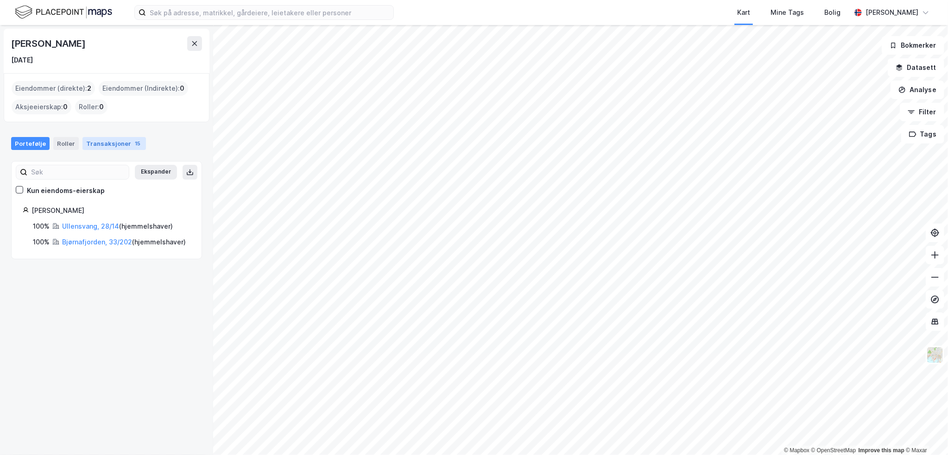
click at [94, 142] on div "Transaksjoner 15" at bounding box center [113, 143] width 63 height 13
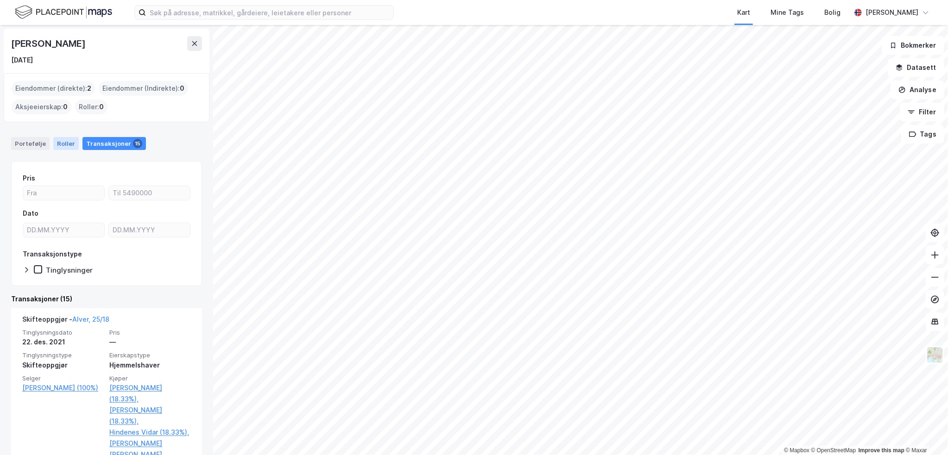
click at [54, 144] on div "Roller" at bounding box center [65, 143] width 25 height 13
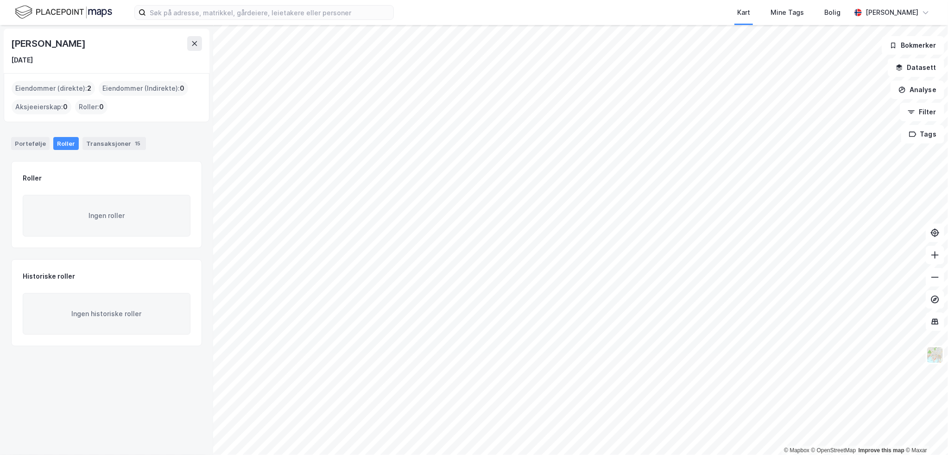
click at [22, 151] on div "Portefølje Roller Transaksjoner 15" at bounding box center [106, 140] width 213 height 28
click at [23, 145] on div "Portefølje" at bounding box center [30, 143] width 38 height 13
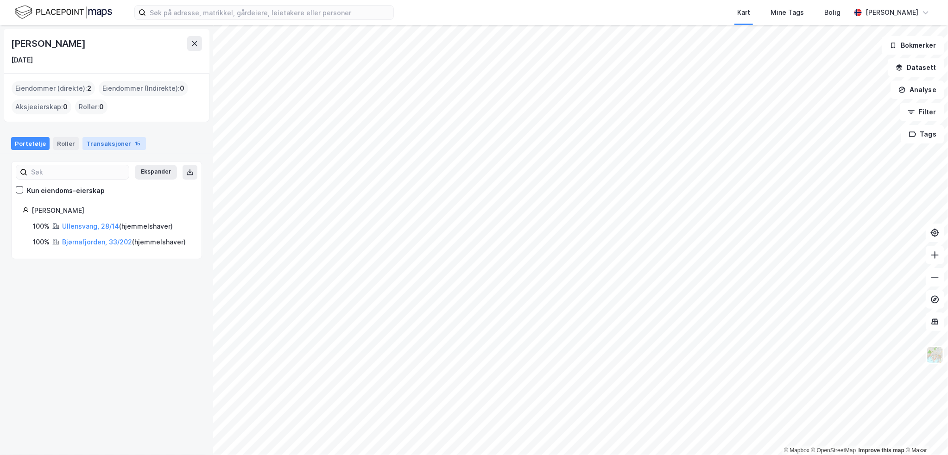
drag, startPoint x: 65, startPoint y: 144, endPoint x: 79, endPoint y: 140, distance: 13.9
click at [65, 144] on div "Roller" at bounding box center [65, 143] width 25 height 13
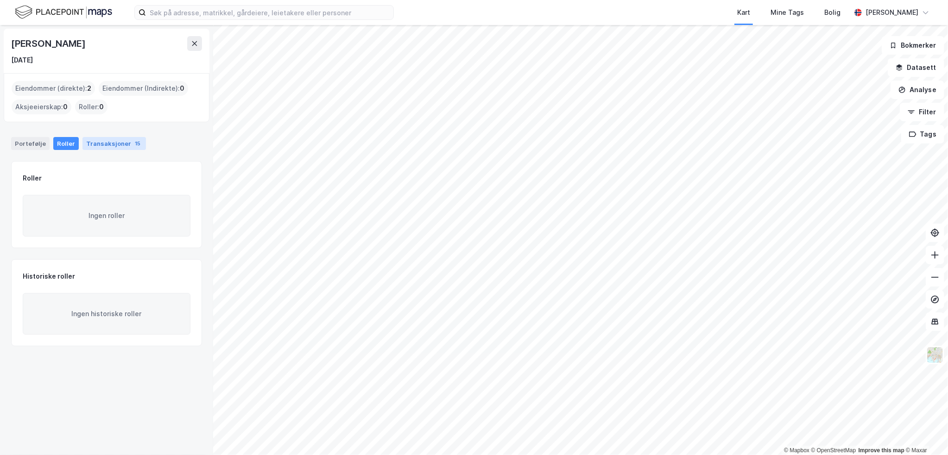
click at [109, 138] on div "Transaksjoner 15" at bounding box center [113, 143] width 63 height 13
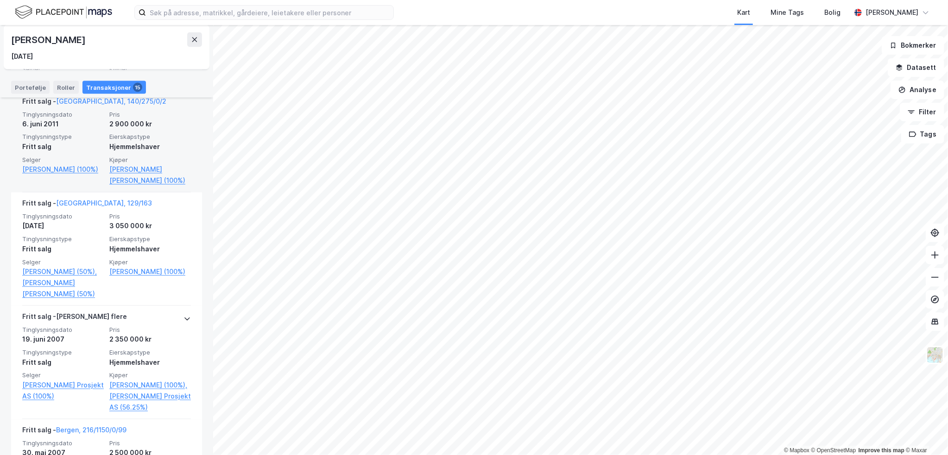
scroll to position [1077, 0]
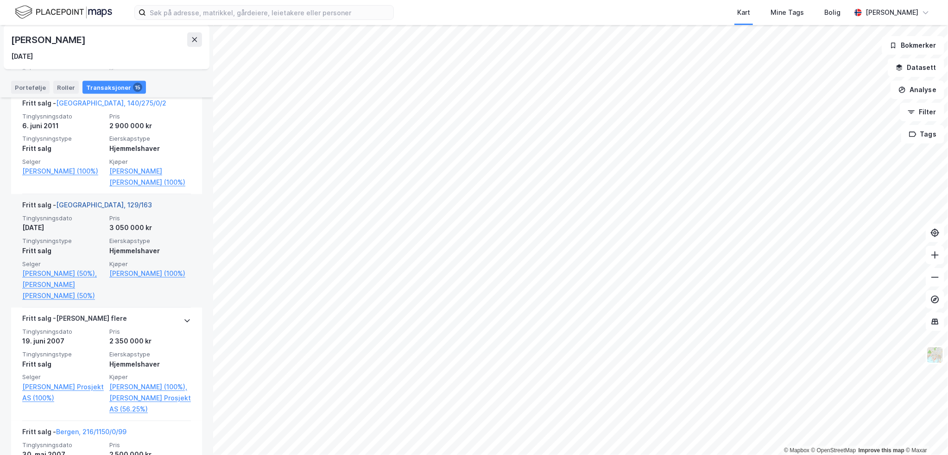
click at [88, 209] on link "[GEOGRAPHIC_DATA], 129/163" at bounding box center [104, 206] width 96 height 8
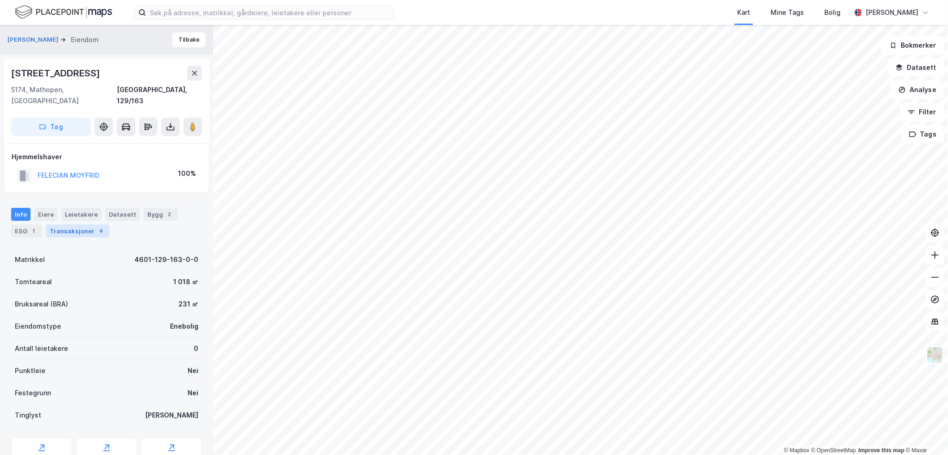
click at [75, 225] on div "Transaksjoner 4" at bounding box center [77, 231] width 63 height 13
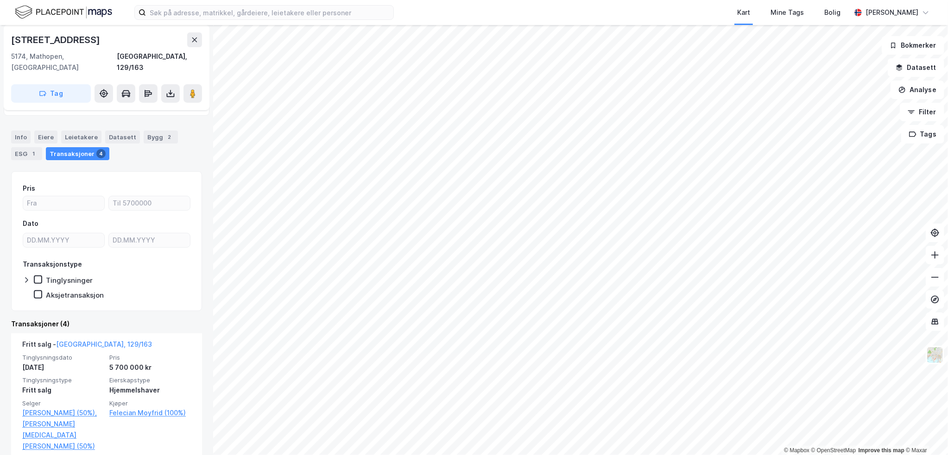
scroll to position [93, 0]
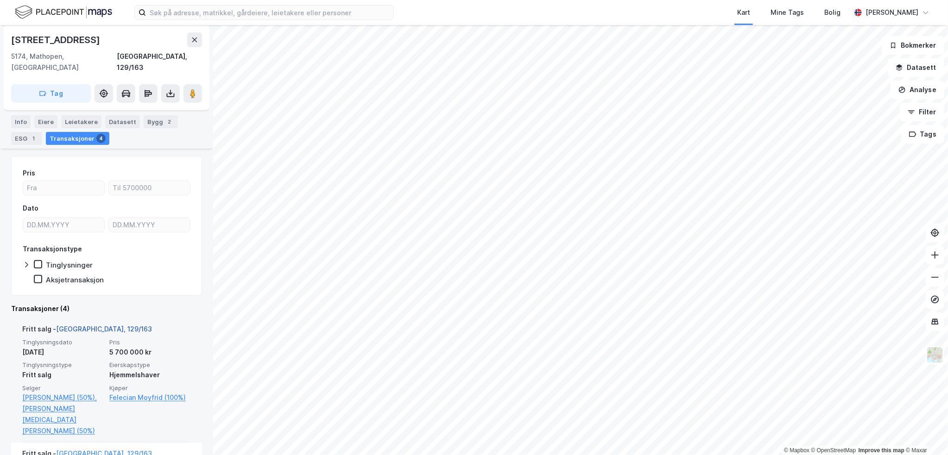
click at [99, 325] on link "[GEOGRAPHIC_DATA], 129/163" at bounding box center [104, 329] width 96 height 8
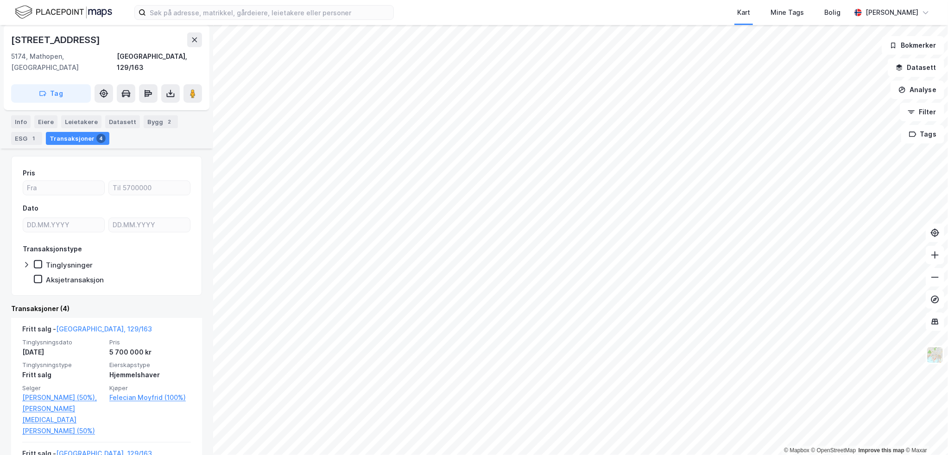
click at [58, 44] on div "[STREET_ADDRESS]" at bounding box center [56, 39] width 91 height 15
click at [200, 40] on button at bounding box center [194, 39] width 15 height 15
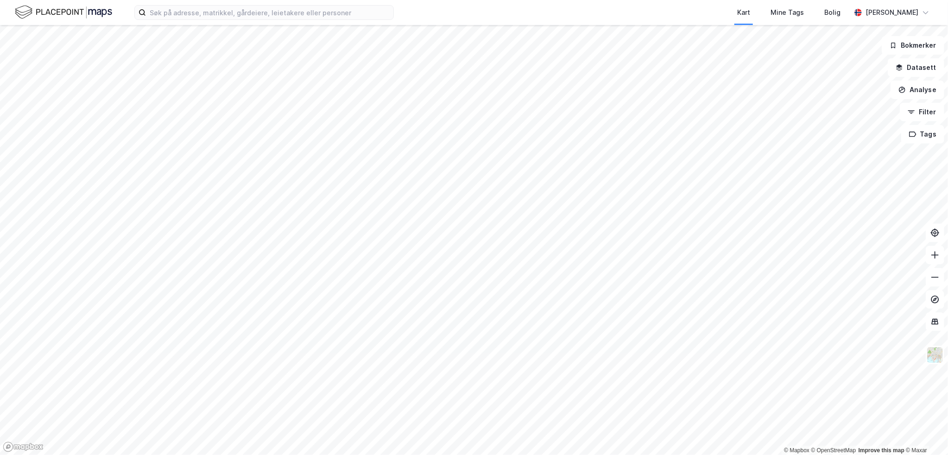
click at [542, 455] on html "Kart Mine Tags [PERSON_NAME] [PERSON_NAME] © Mapbox © OpenStreetMap Improve thi…" at bounding box center [474, 227] width 948 height 455
click at [529, 455] on html "Kart Mine Tags [PERSON_NAME] [PERSON_NAME] © Mapbox © OpenStreetMap Improve thi…" at bounding box center [474, 227] width 948 height 455
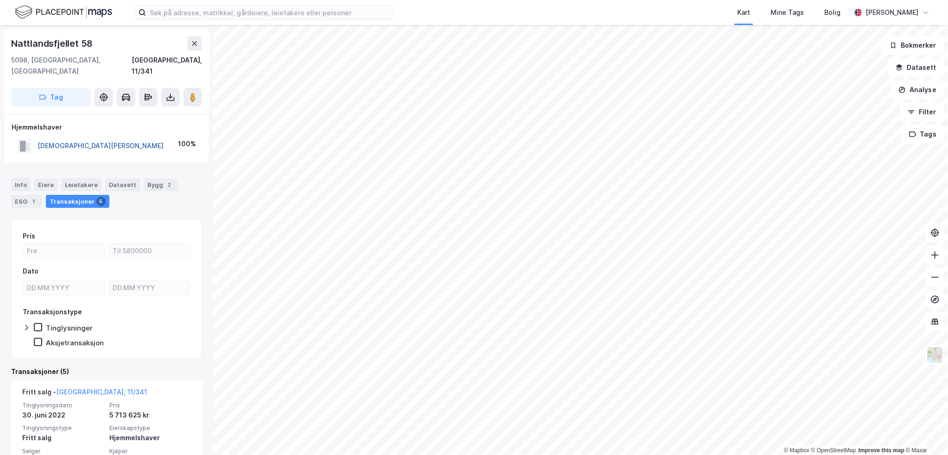
click at [0, 0] on button "[DEMOGRAPHIC_DATA][PERSON_NAME]" at bounding box center [0, 0] width 0 height 0
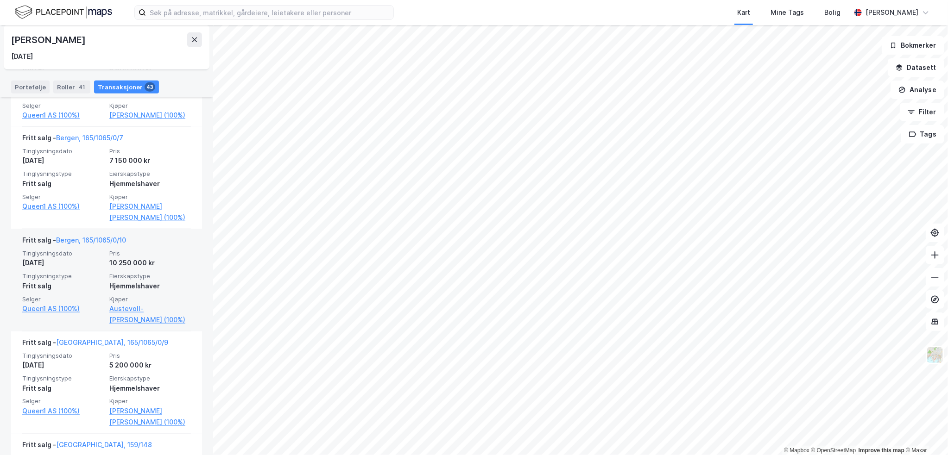
scroll to position [602, 0]
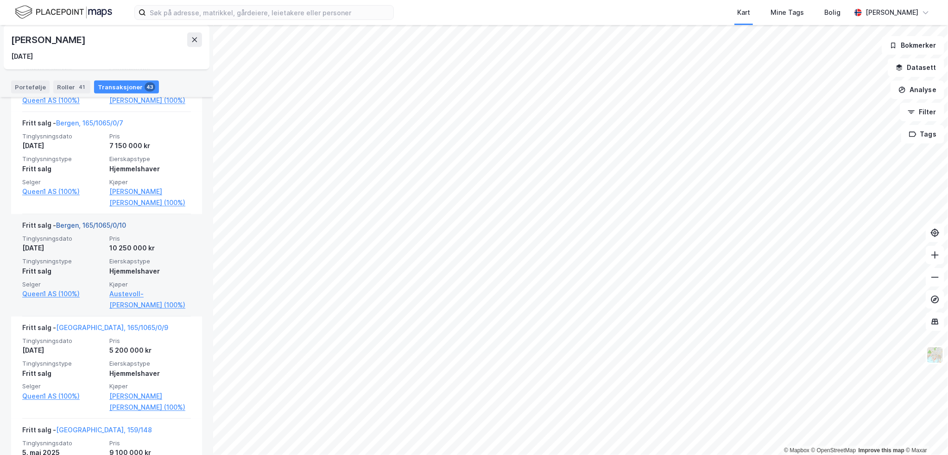
click at [114, 229] on link "Bergen, 165/1065/0/10" at bounding box center [91, 225] width 70 height 8
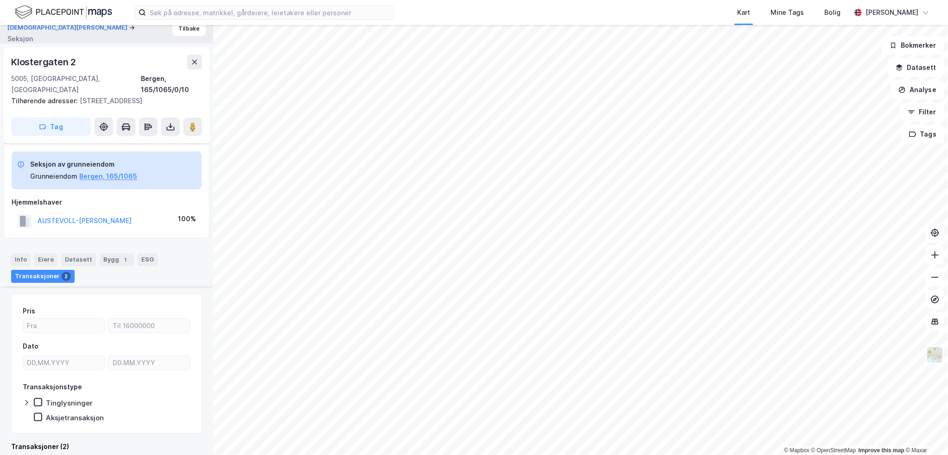
scroll to position [205, 0]
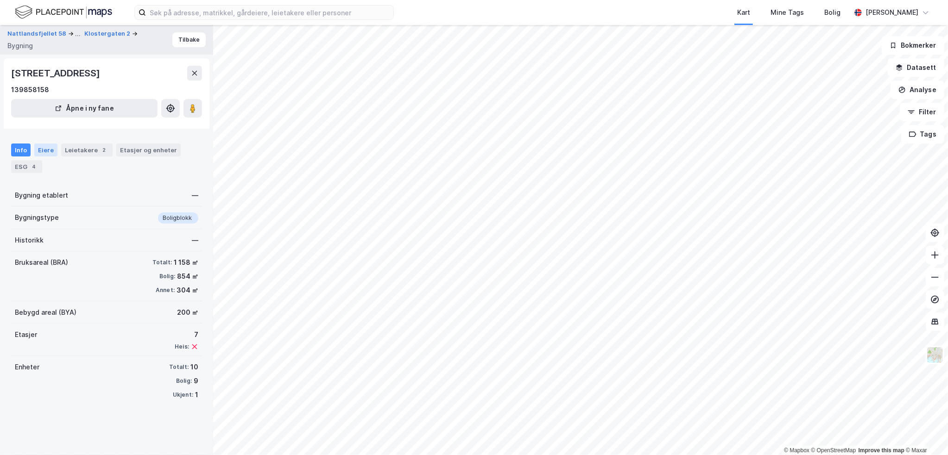
click at [36, 148] on div "Eiere" at bounding box center [45, 150] width 23 height 13
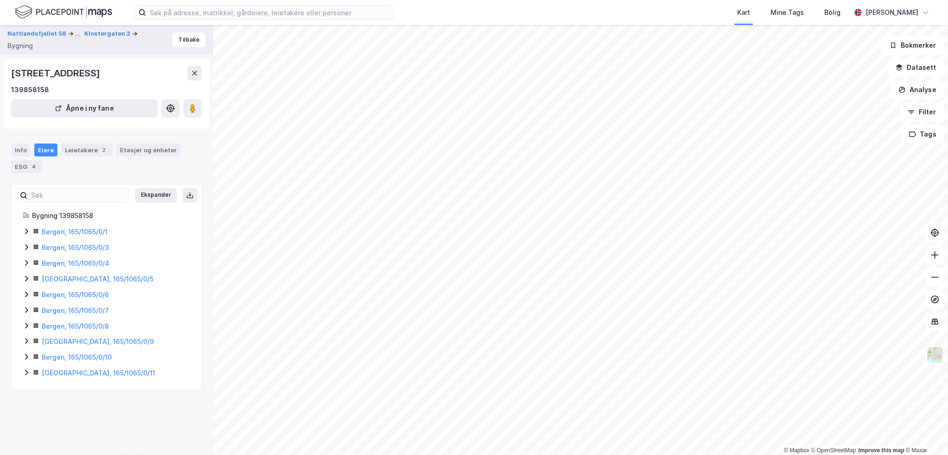
click at [25, 372] on icon at bounding box center [26, 372] width 7 height 7
click at [25, 357] on icon at bounding box center [26, 357] width 7 height 7
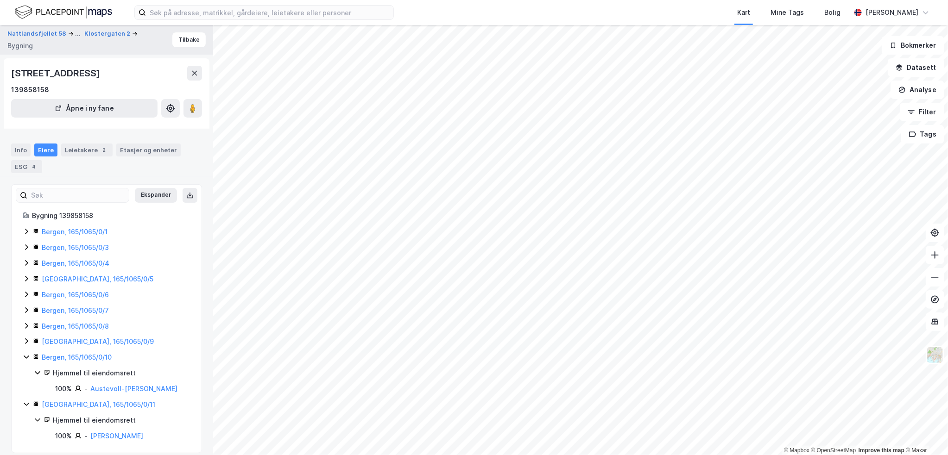
click at [25, 342] on icon at bounding box center [26, 341] width 7 height 7
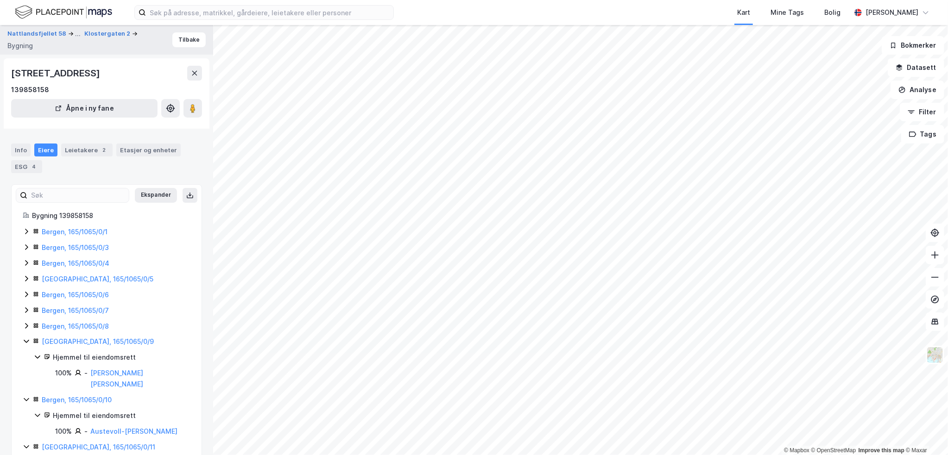
click at [24, 326] on icon at bounding box center [26, 326] width 7 height 7
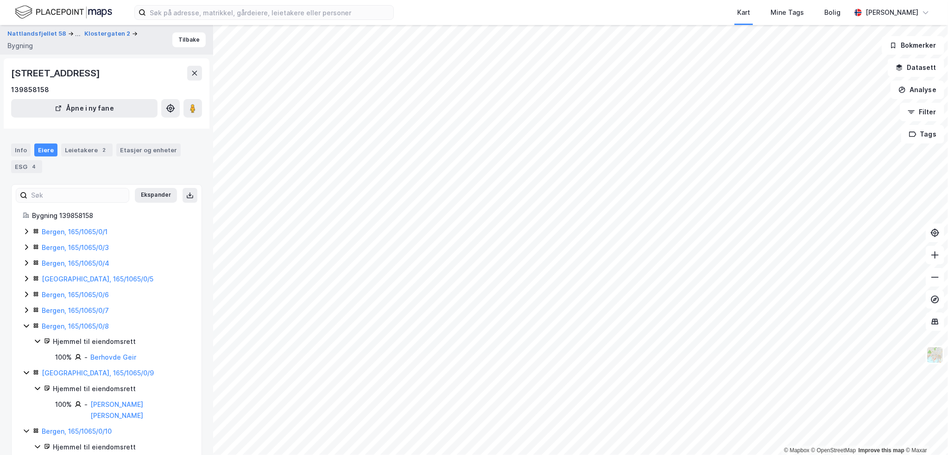
click at [24, 305] on div "Bergen, 165/1065/0/7" at bounding box center [107, 310] width 168 height 11
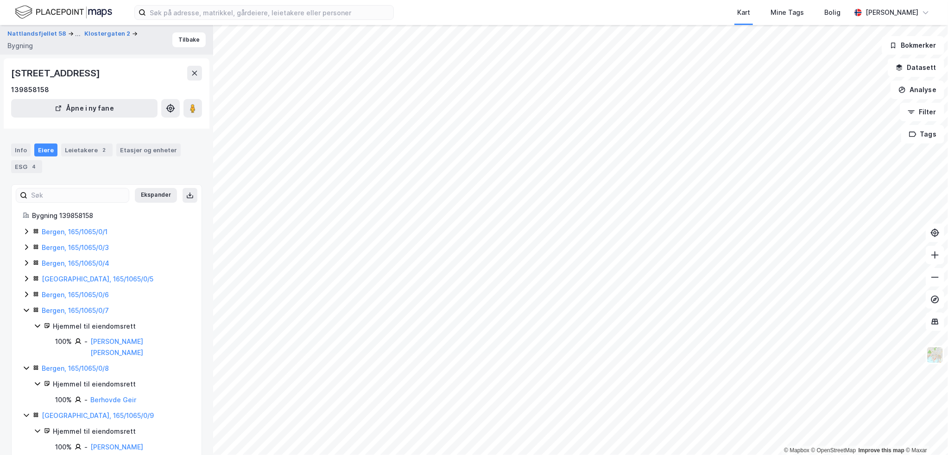
click at [26, 295] on icon at bounding box center [26, 294] width 7 height 7
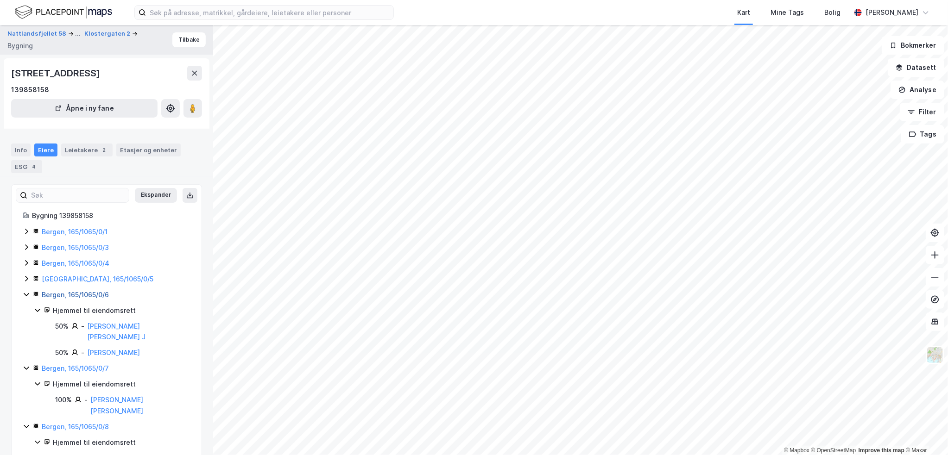
click at [91, 296] on link "Bergen, 165/1065/0/6" at bounding box center [75, 295] width 67 height 8
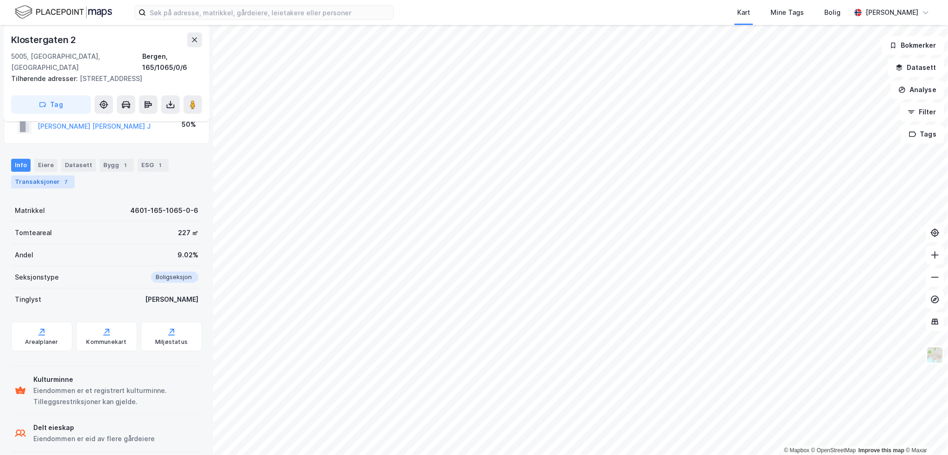
click at [57, 176] on div "Transaksjoner 7" at bounding box center [42, 182] width 63 height 13
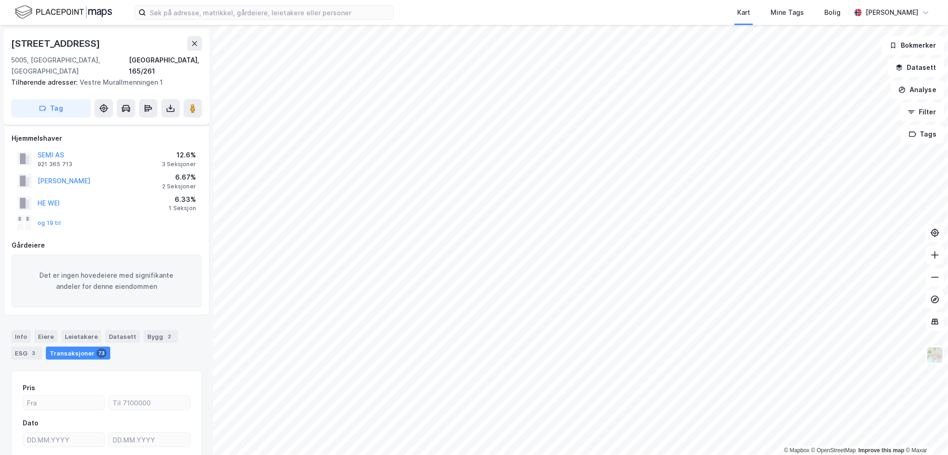
scroll to position [9, 0]
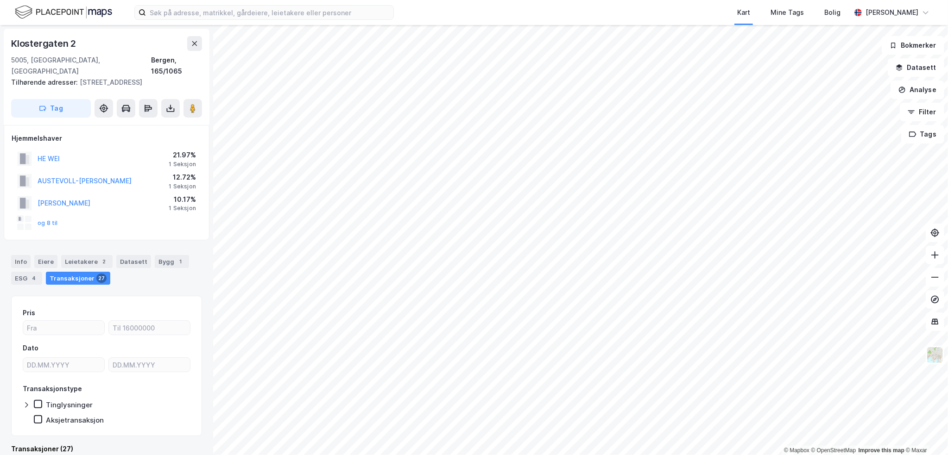
scroll to position [2, 0]
click at [46, 253] on div "Eiere" at bounding box center [45, 259] width 23 height 13
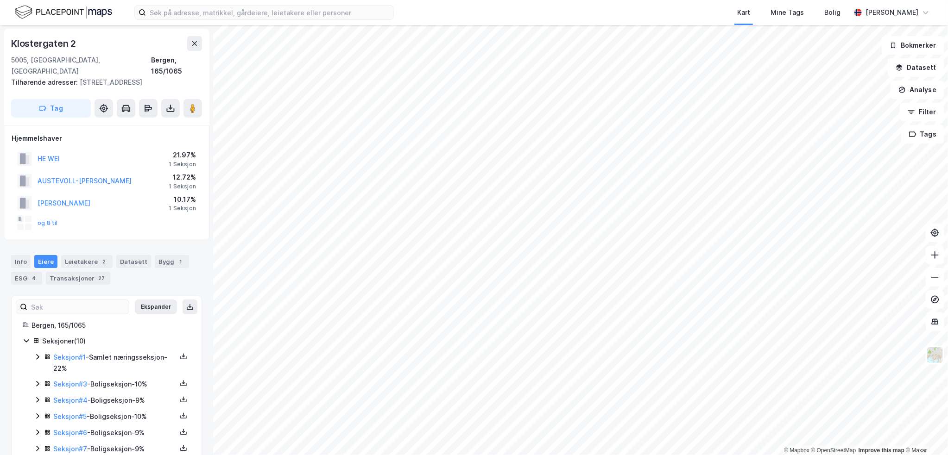
scroll to position [76, 0]
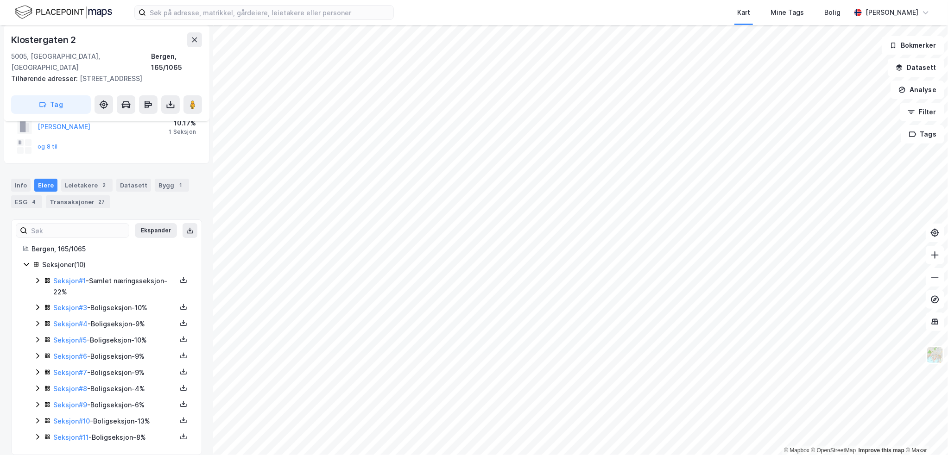
click at [38, 277] on icon at bounding box center [37, 280] width 7 height 7
click at [36, 303] on div "Seksjon # 3 - Boligseksjon - 10%" at bounding box center [112, 309] width 157 height 12
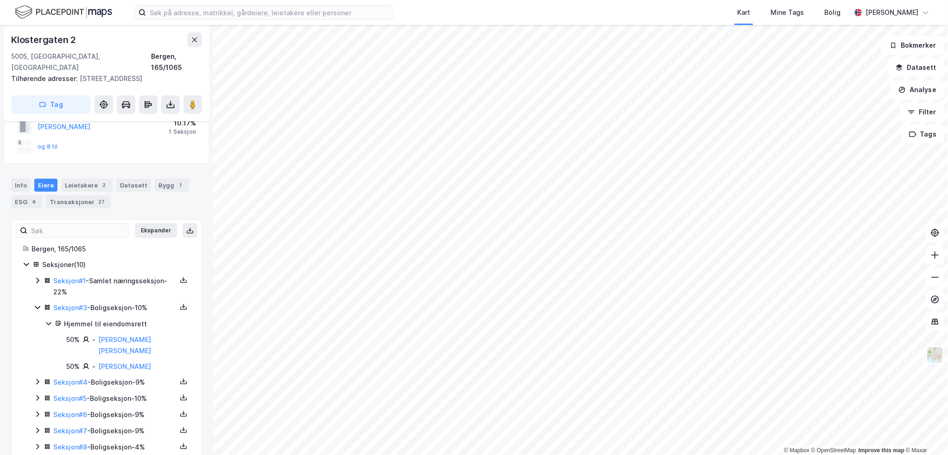
drag, startPoint x: 97, startPoint y: 187, endPoint x: 100, endPoint y: 192, distance: 5.7
click at [97, 197] on div "27" at bounding box center [101, 201] width 10 height 9
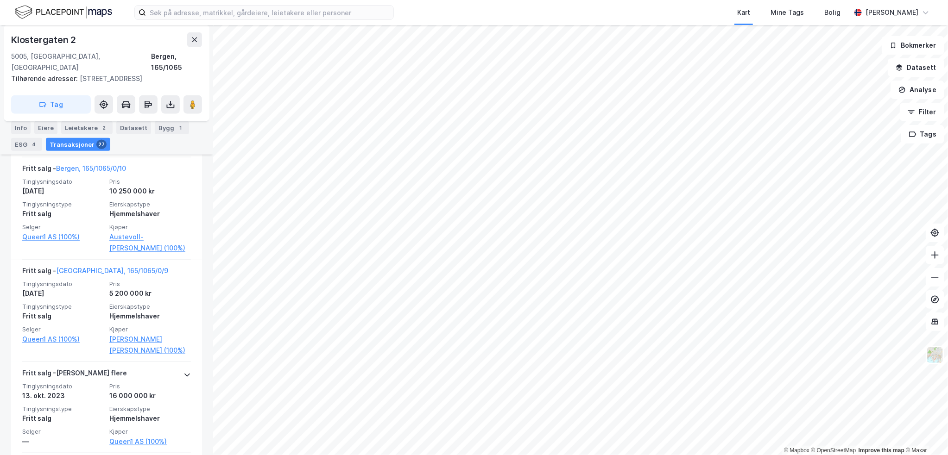
scroll to position [540, 0]
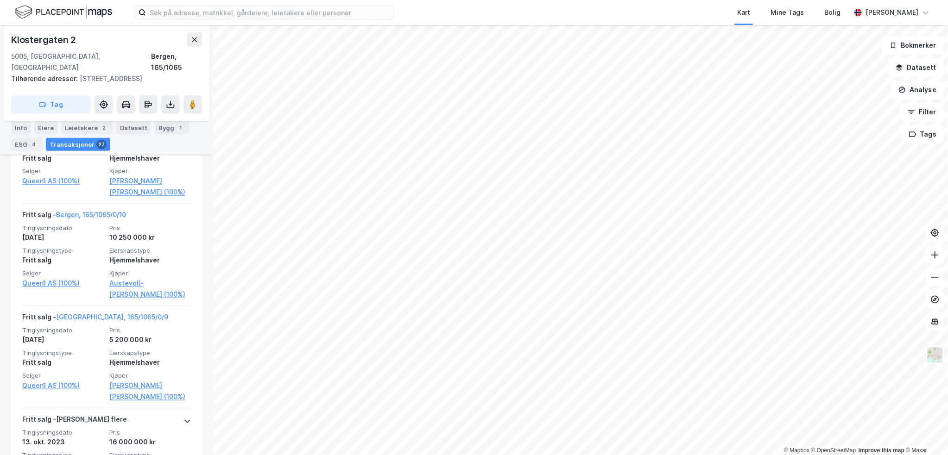
click at [32, 37] on div "Klostergaten 2" at bounding box center [44, 39] width 67 height 15
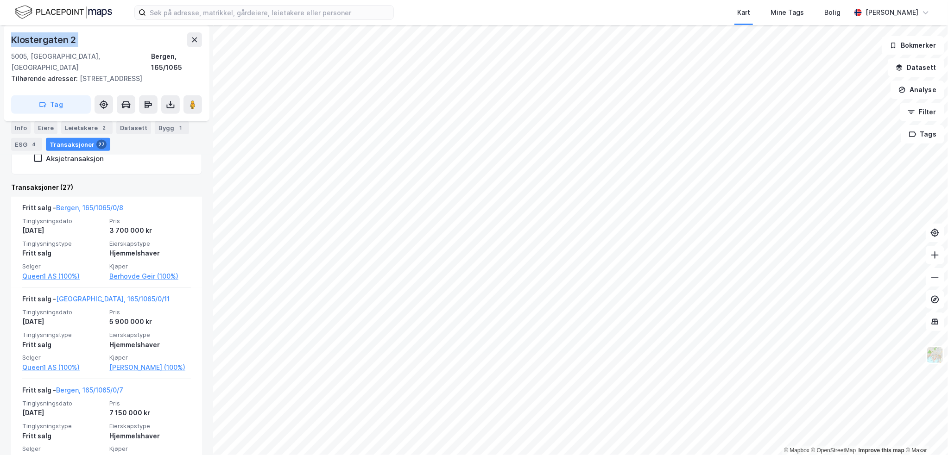
scroll to position [0, 0]
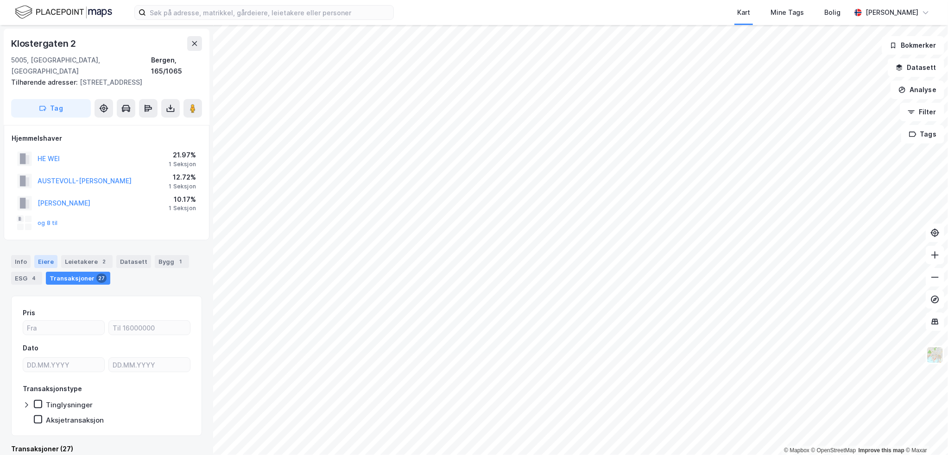
click at [45, 255] on div "Eiere" at bounding box center [45, 261] width 23 height 13
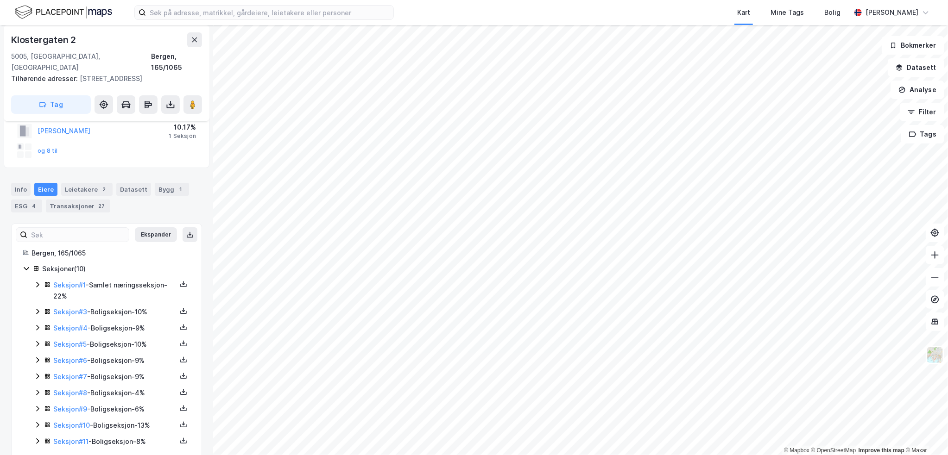
scroll to position [76, 0]
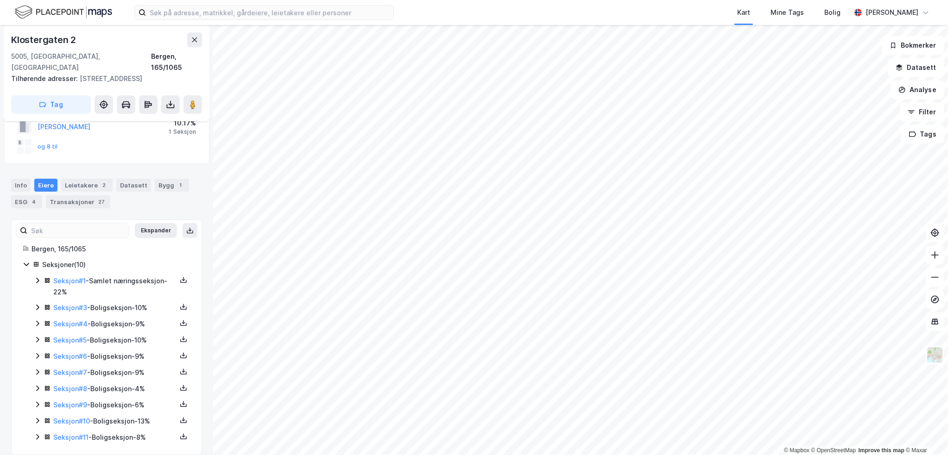
click at [37, 304] on icon at bounding box center [37, 307] width 7 height 7
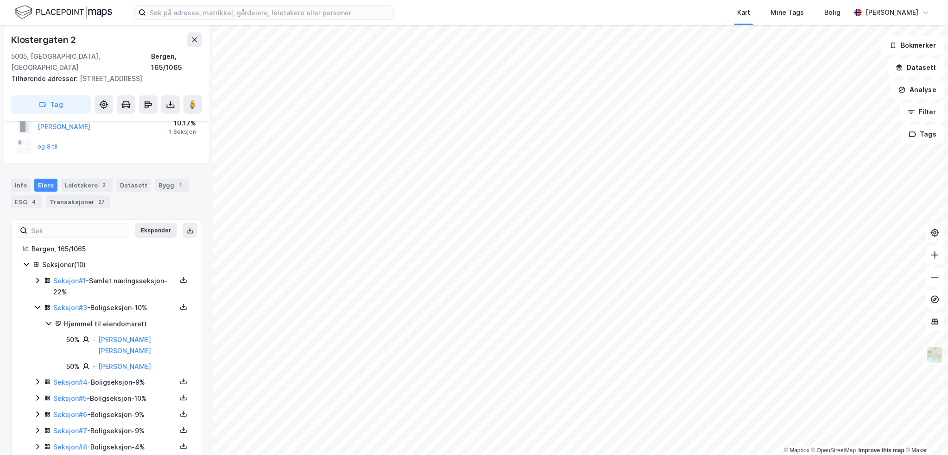
click at [37, 304] on icon at bounding box center [37, 307] width 7 height 7
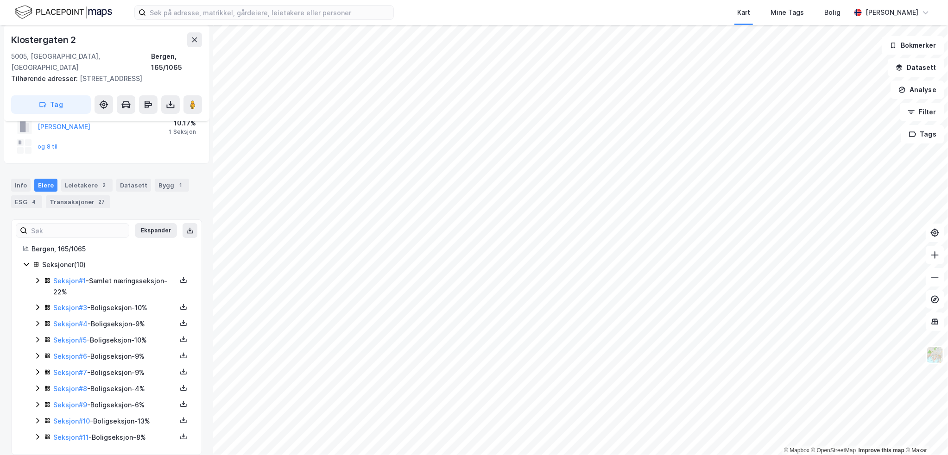
click at [37, 320] on icon at bounding box center [37, 323] width 7 height 7
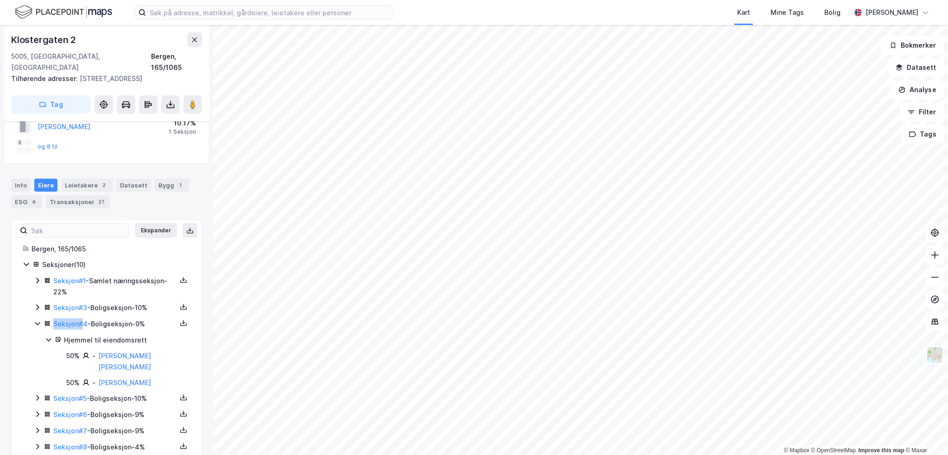
click at [37, 323] on icon at bounding box center [37, 324] width 5 height 3
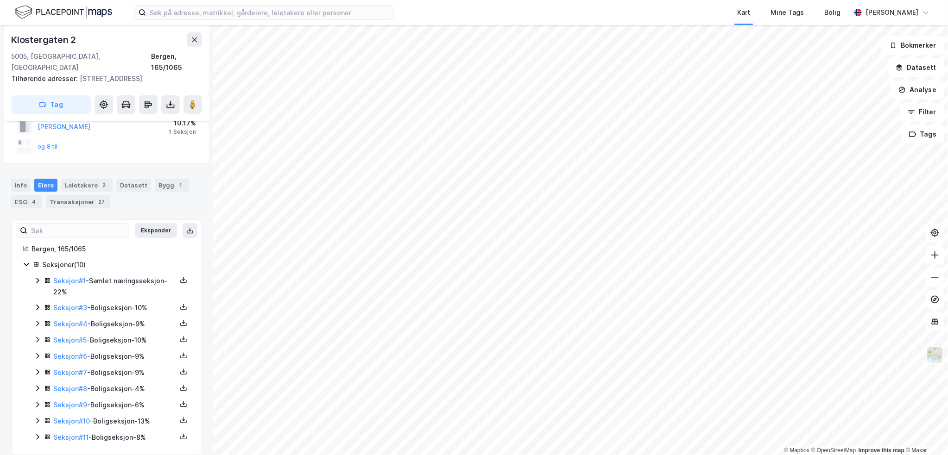
click at [37, 434] on icon at bounding box center [37, 437] width 7 height 7
click at [37, 436] on icon at bounding box center [37, 437] width 5 height 3
click at [37, 418] on icon at bounding box center [37, 421] width 7 height 7
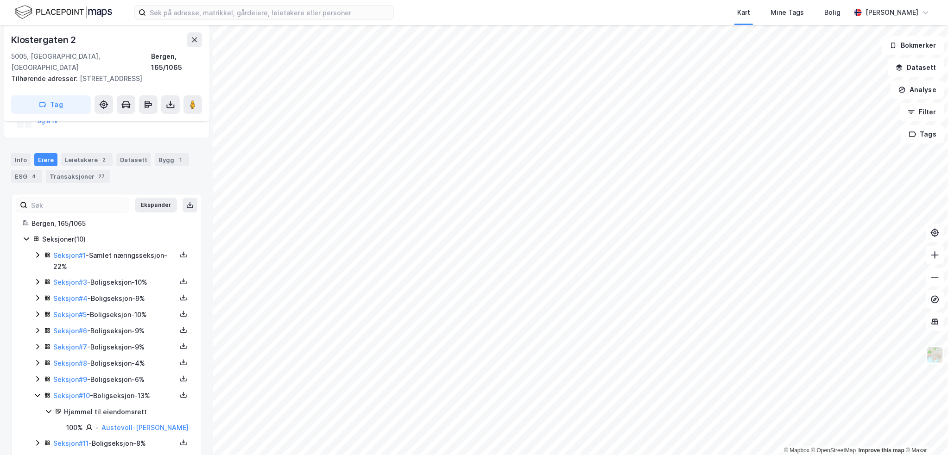
scroll to position [108, 0]
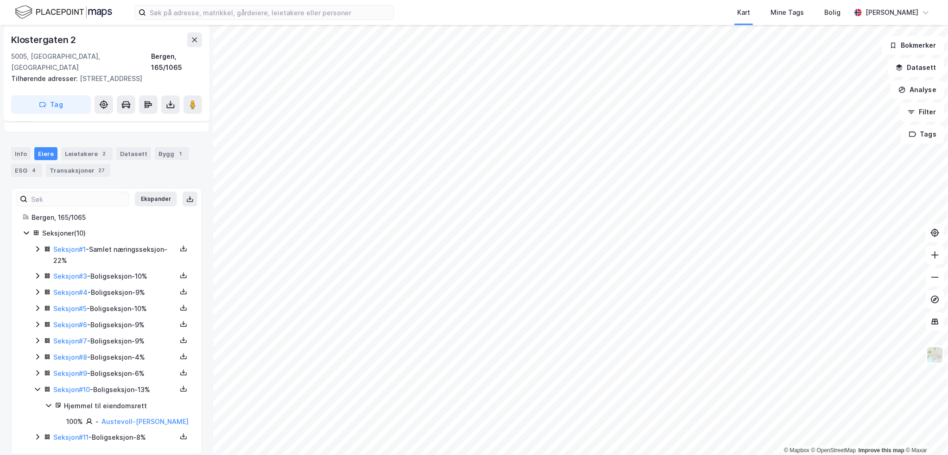
click at [39, 370] on icon at bounding box center [37, 373] width 7 height 7
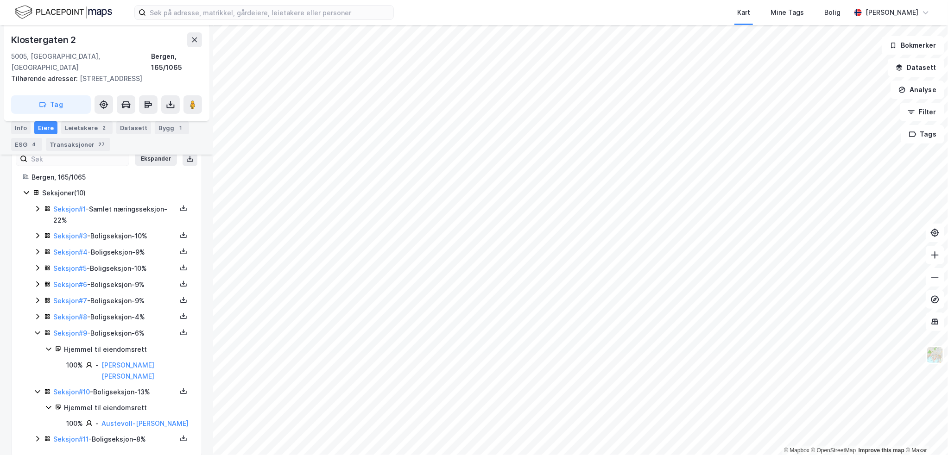
scroll to position [151, 0]
click at [38, 433] on icon at bounding box center [37, 436] width 7 height 7
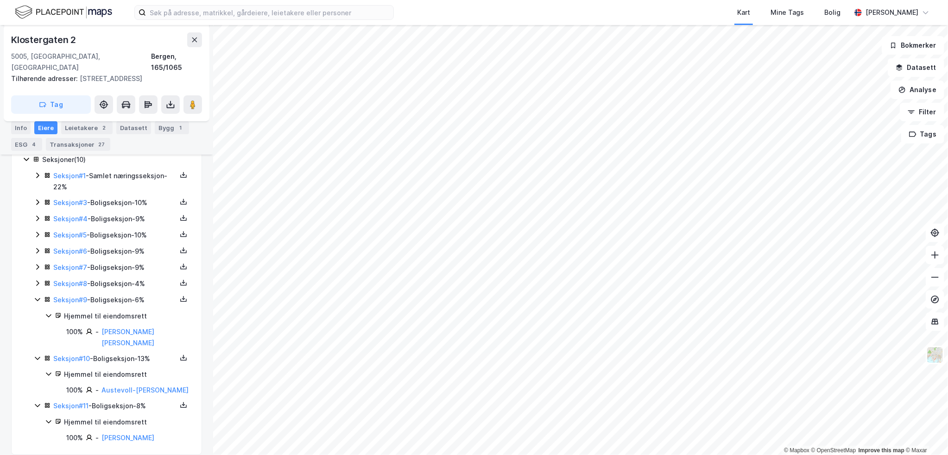
scroll to position [182, 0]
click at [38, 279] on icon at bounding box center [37, 282] width 7 height 7
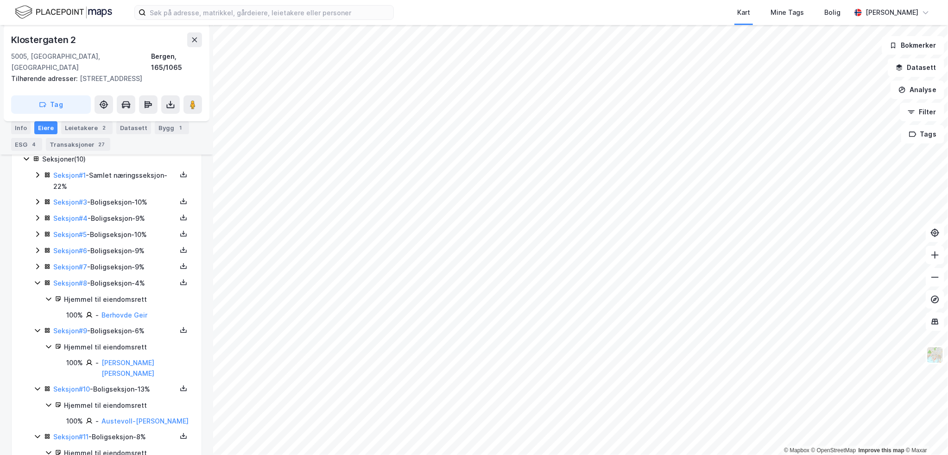
click at [36, 262] on div "Seksjon # 7 - Boligseksjon - 9%" at bounding box center [112, 268] width 157 height 12
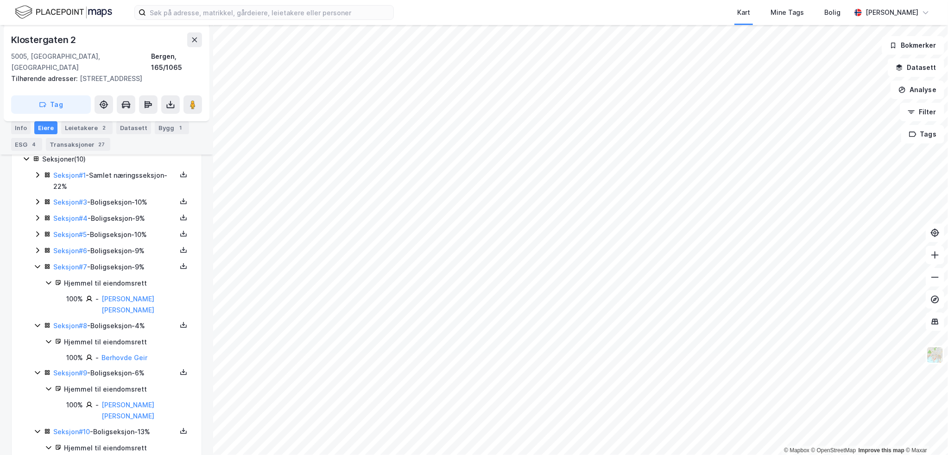
click at [36, 248] on icon at bounding box center [37, 251] width 3 height 6
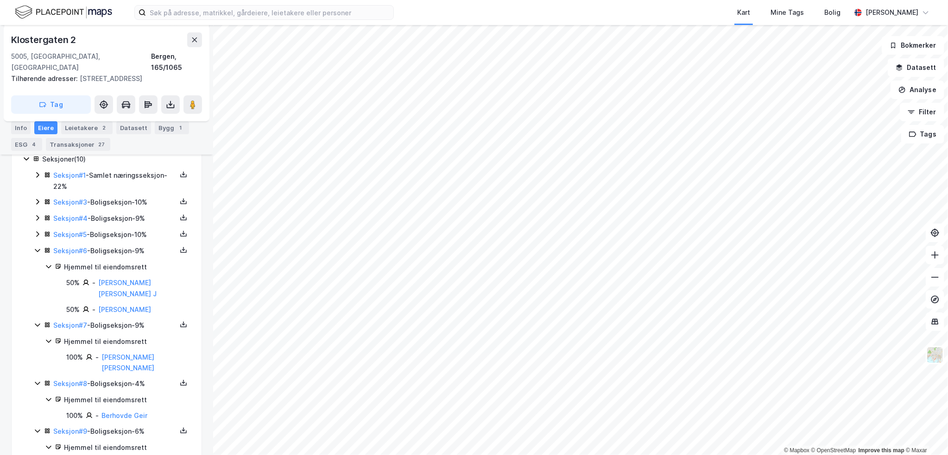
click at [37, 232] on icon at bounding box center [37, 235] width 3 height 6
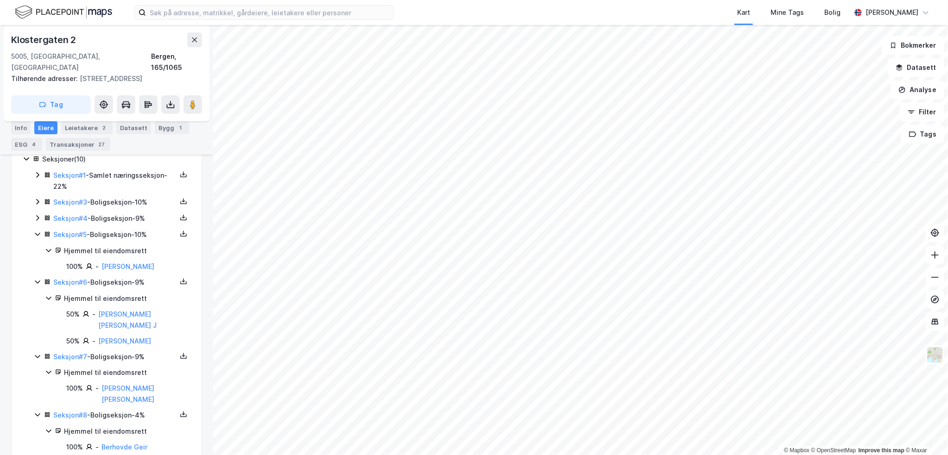
click at [35, 213] on div "Seksjon # 4 - Boligseksjon - 9%" at bounding box center [112, 219] width 157 height 12
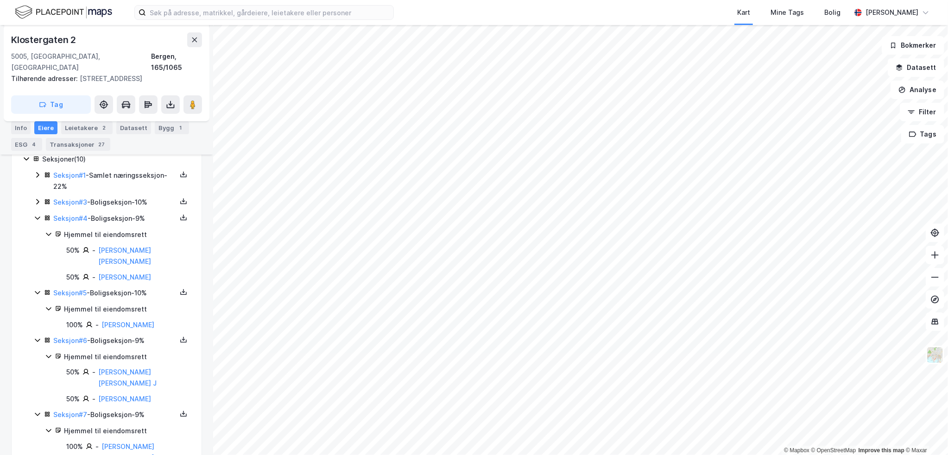
click at [34, 198] on icon at bounding box center [37, 201] width 7 height 7
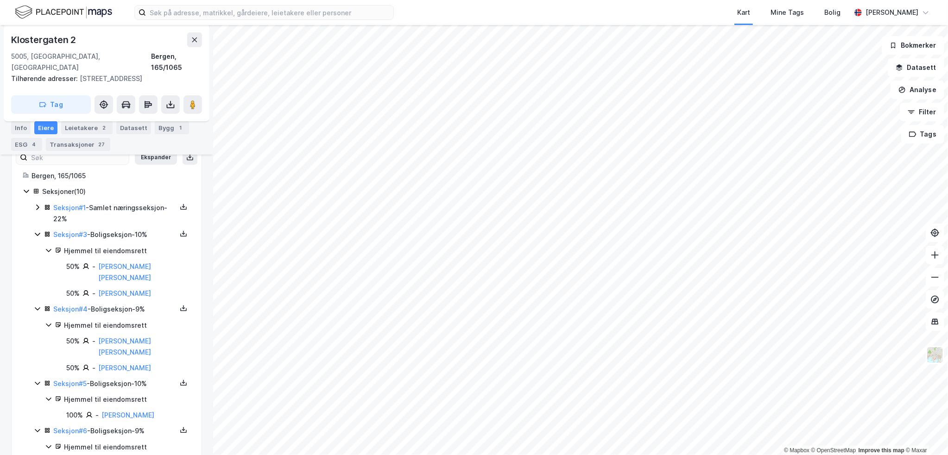
scroll to position [136, 0]
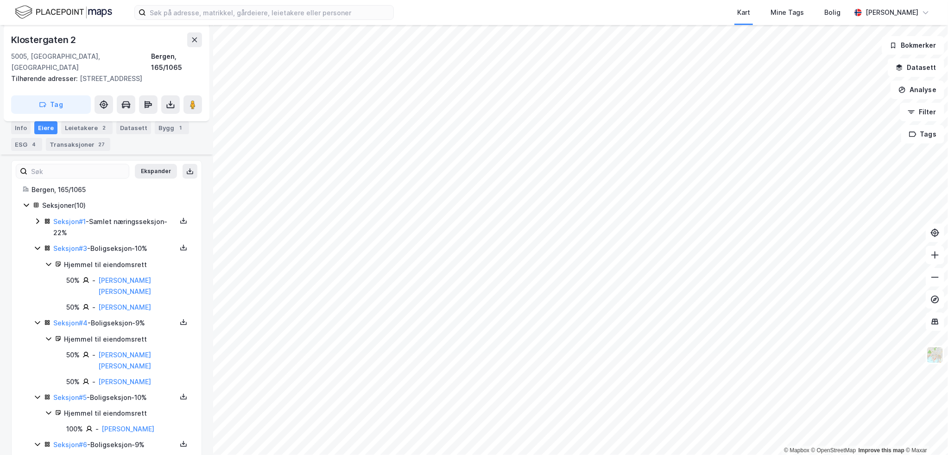
click at [36, 218] on icon at bounding box center [37, 221] width 7 height 7
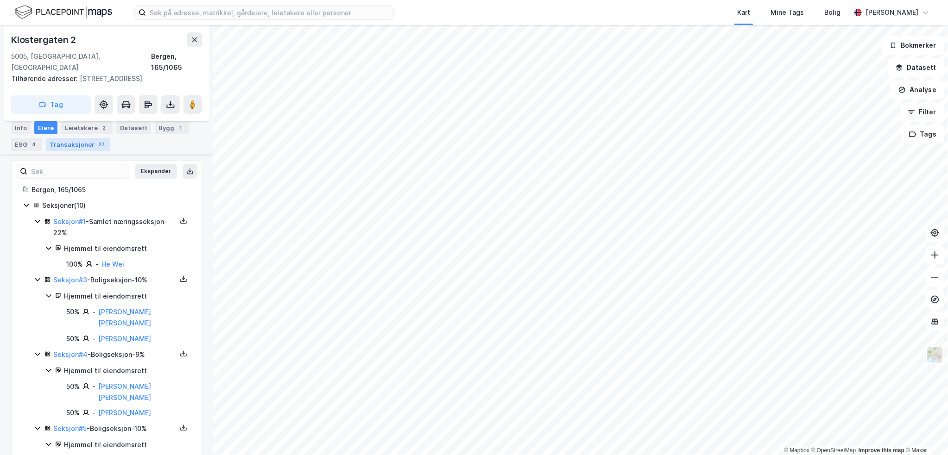
click at [93, 140] on div "Transaksjoner 27" at bounding box center [78, 144] width 64 height 13
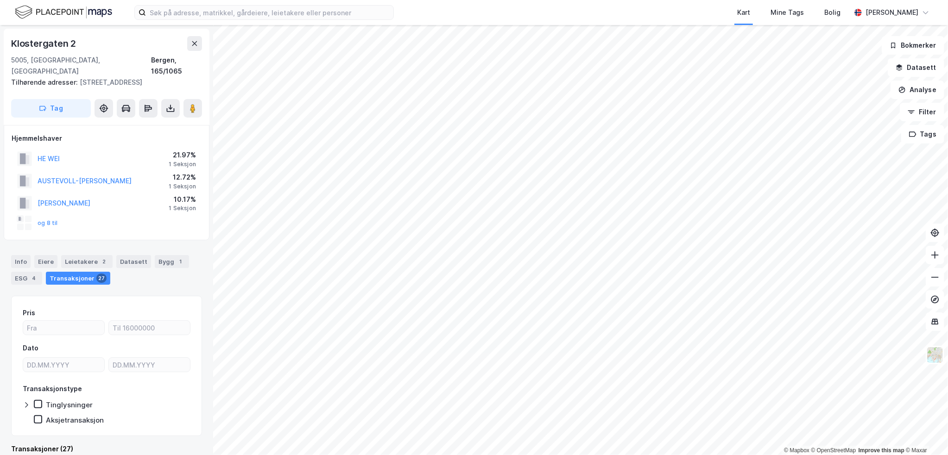
scroll to position [232, 0]
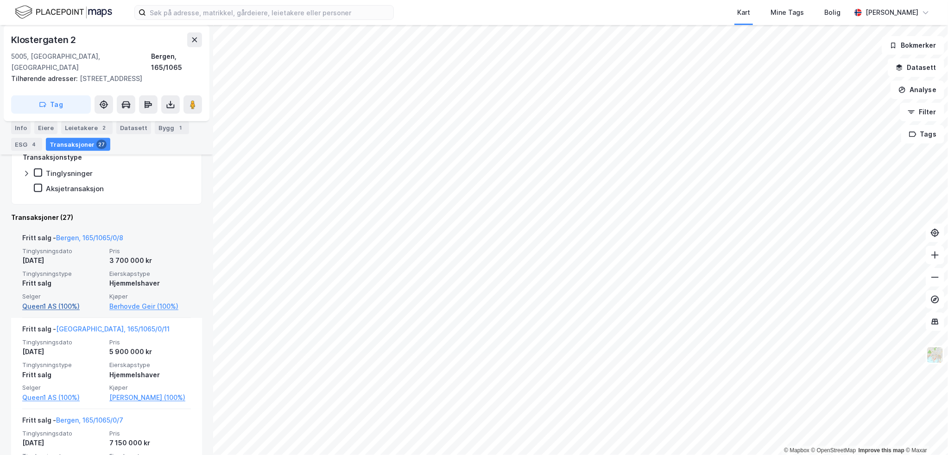
click at [56, 301] on link "Queen1 AS (100%)" at bounding box center [63, 306] width 82 height 11
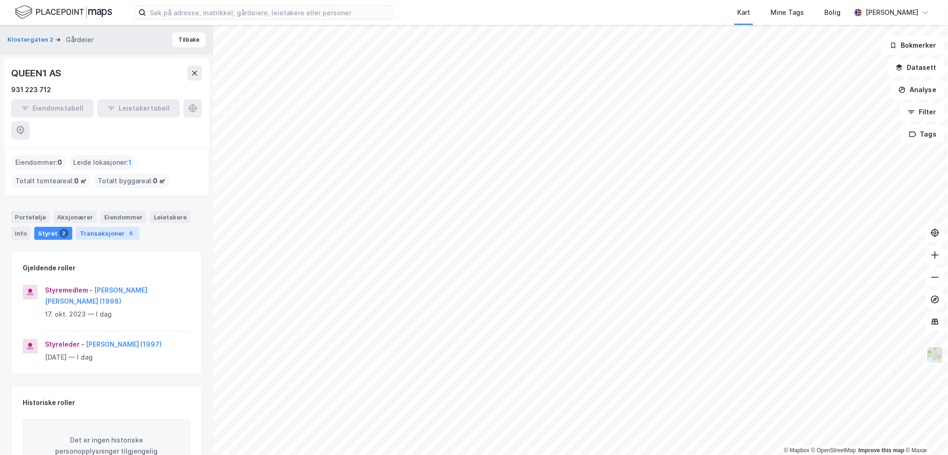
click at [121, 227] on div "Transaksjoner 6" at bounding box center [107, 233] width 63 height 13
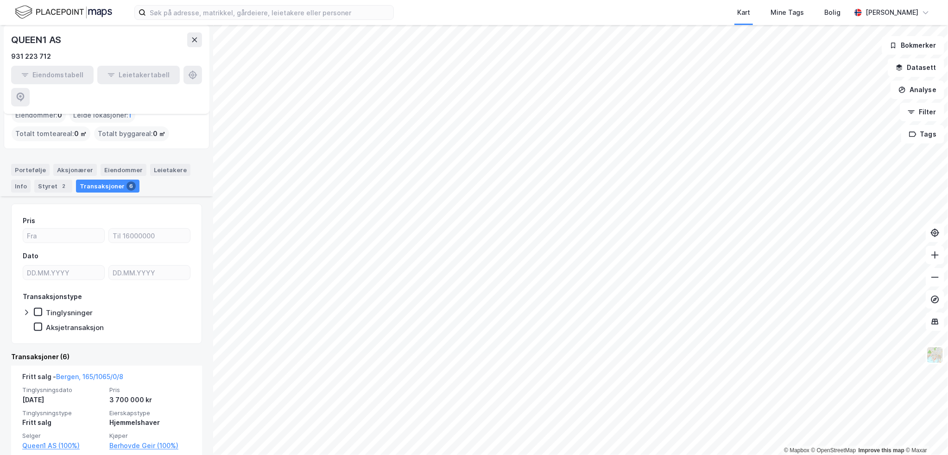
scroll to position [28, 0]
